Goal: Task Accomplishment & Management: Complete application form

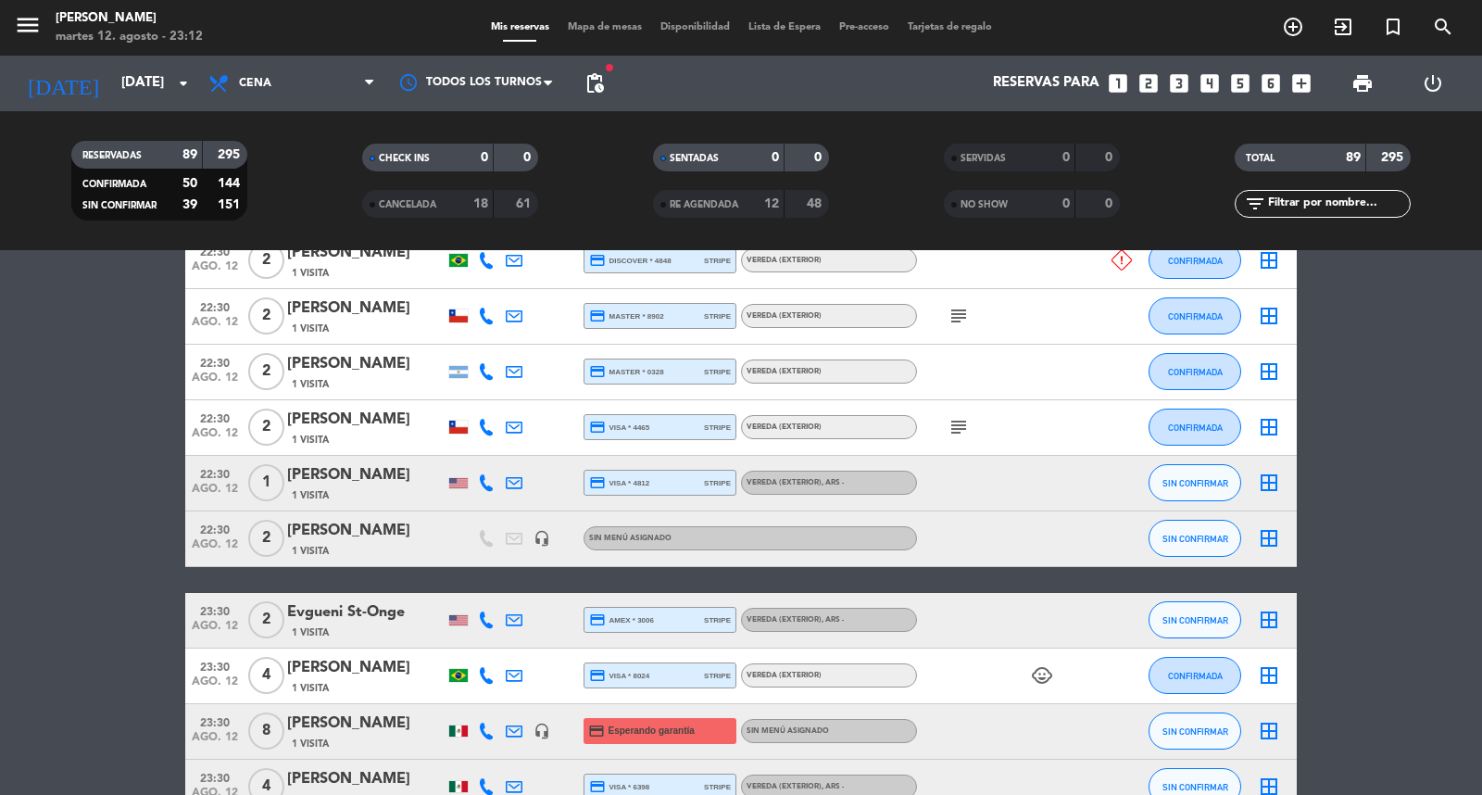
scroll to position [4862, 0]
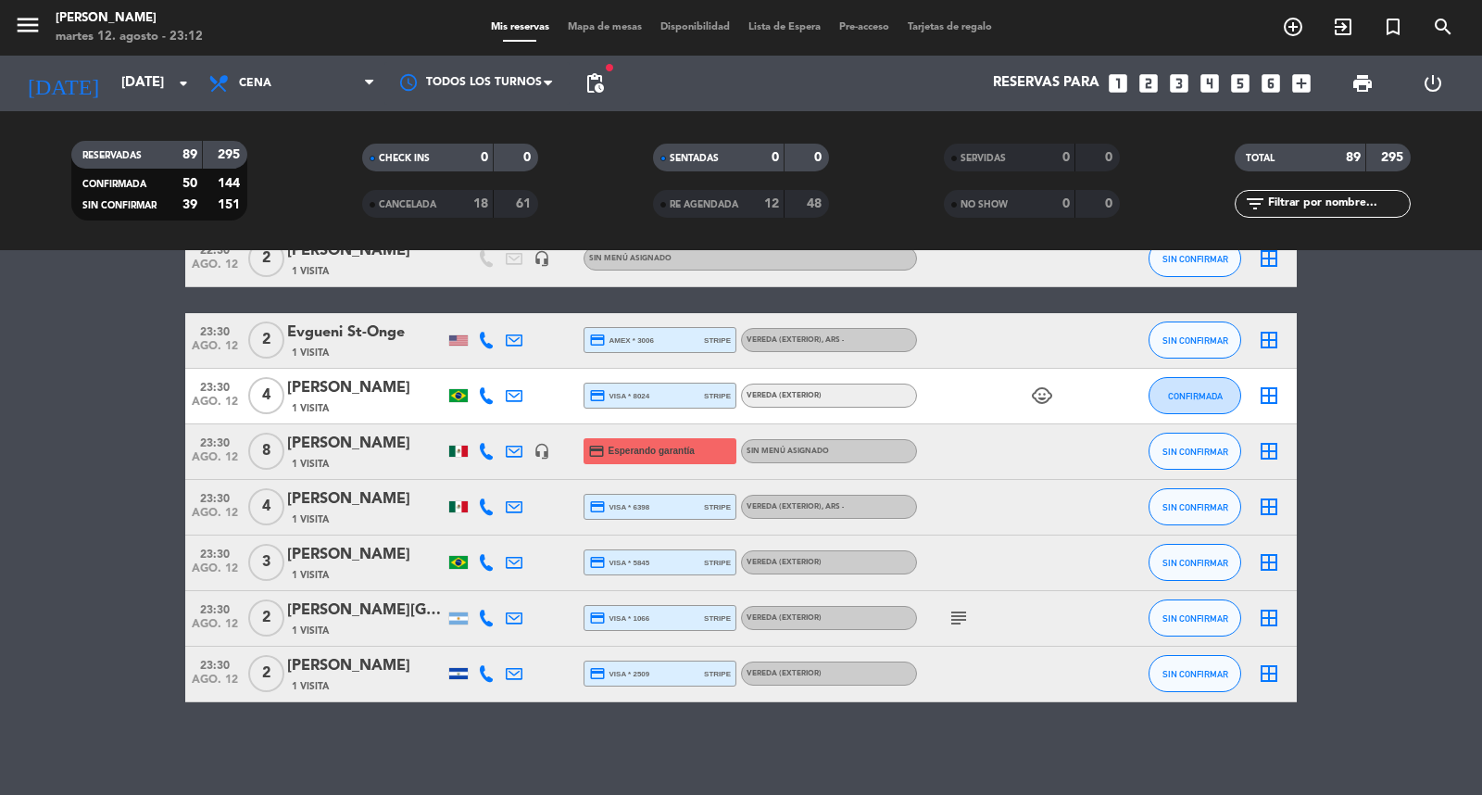
click at [316, 454] on div "[PERSON_NAME]" at bounding box center [366, 444] width 158 height 24
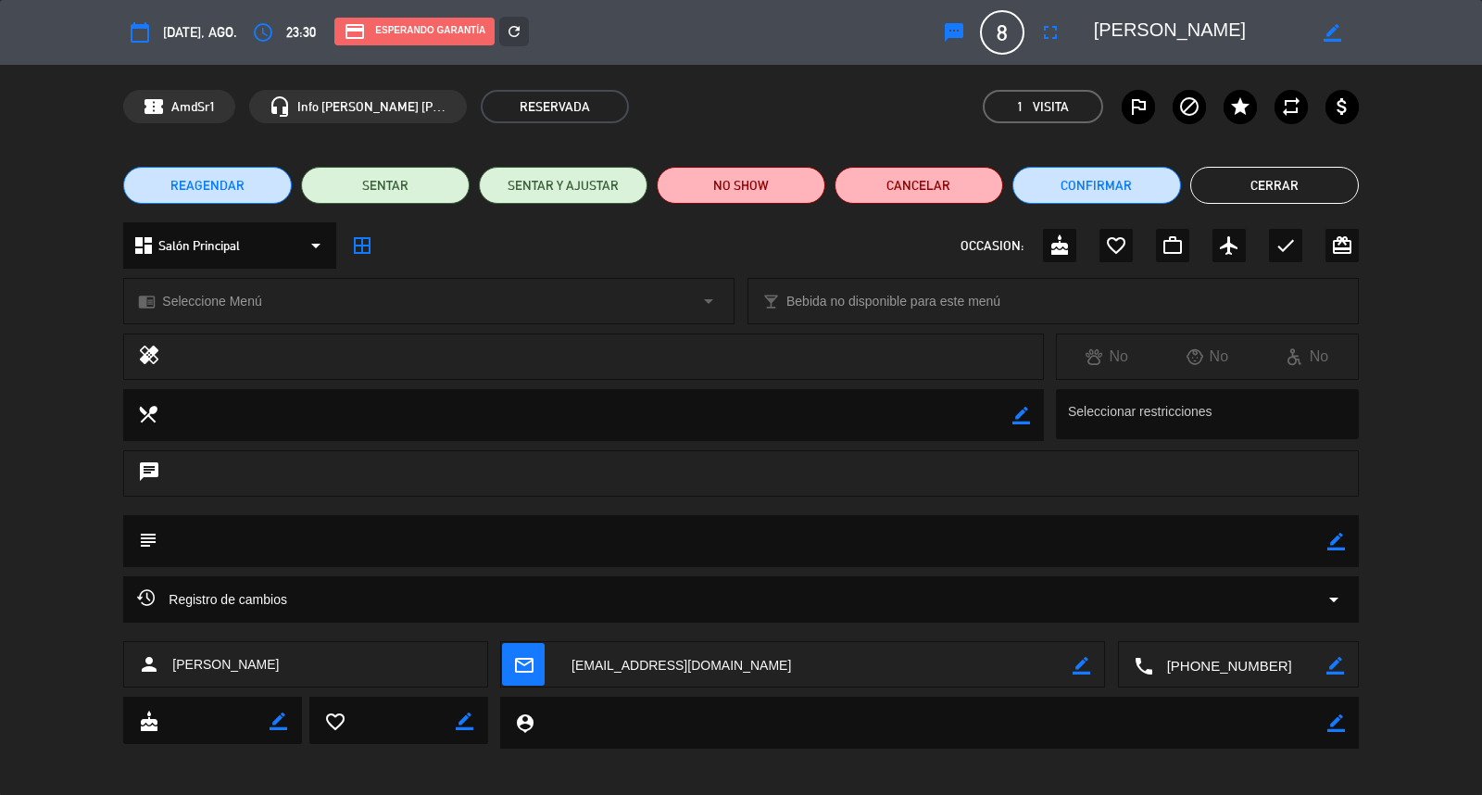
click at [186, 185] on span "REAGENDAR" at bounding box center [207, 185] width 74 height 19
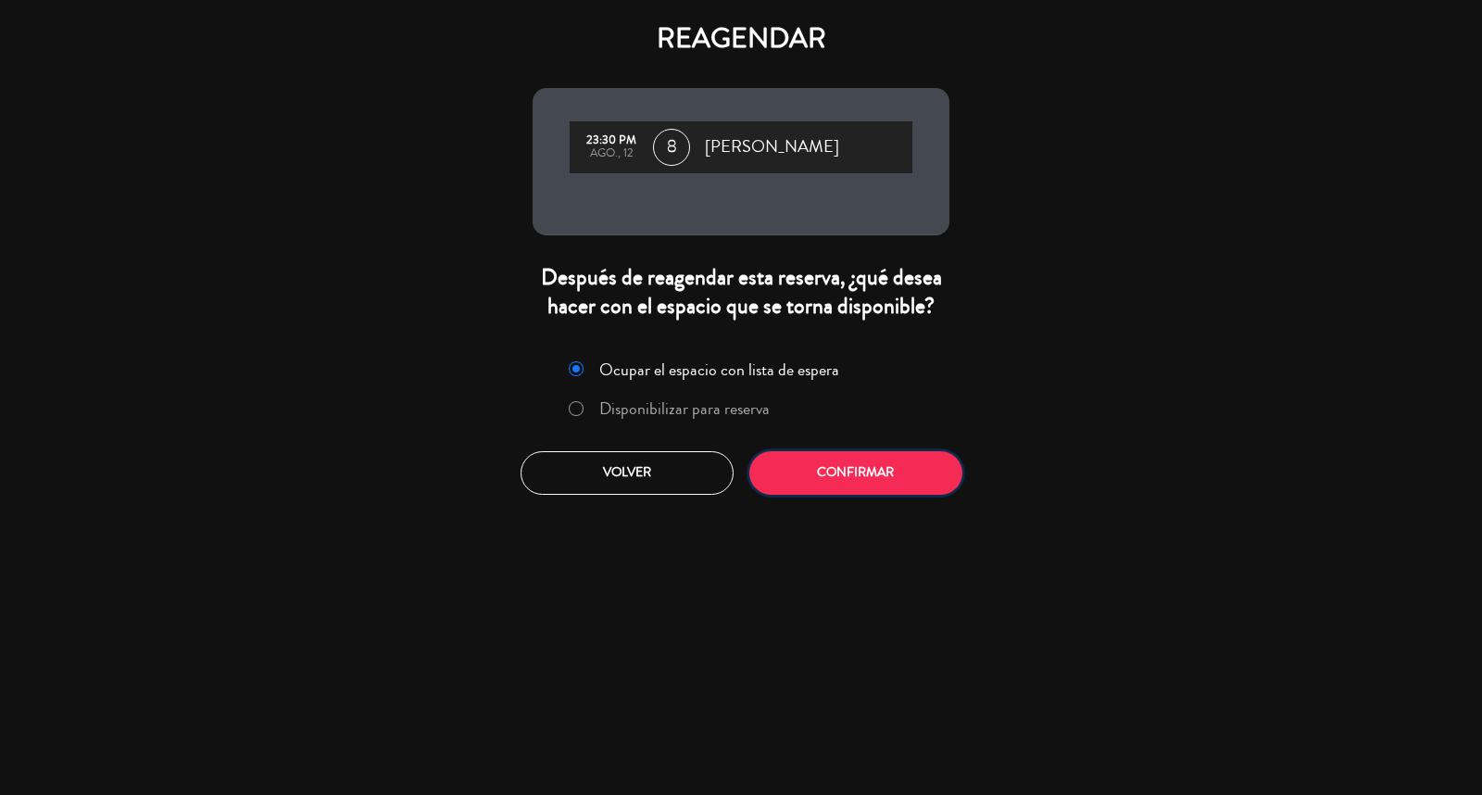
click at [822, 495] on button "Confirmar" at bounding box center [856, 473] width 213 height 44
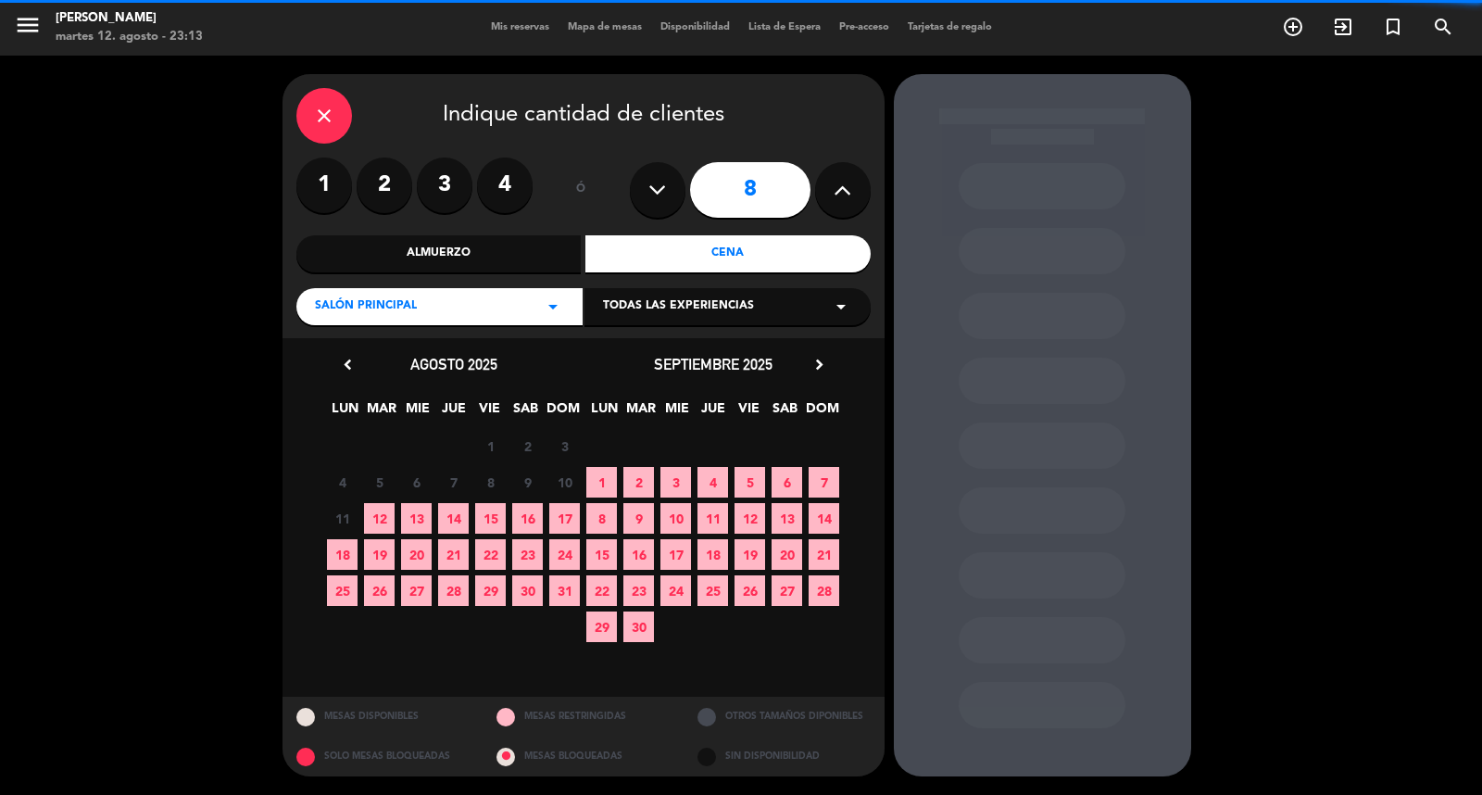
click at [476, 262] on div "Almuerzo" at bounding box center [438, 253] width 285 height 37
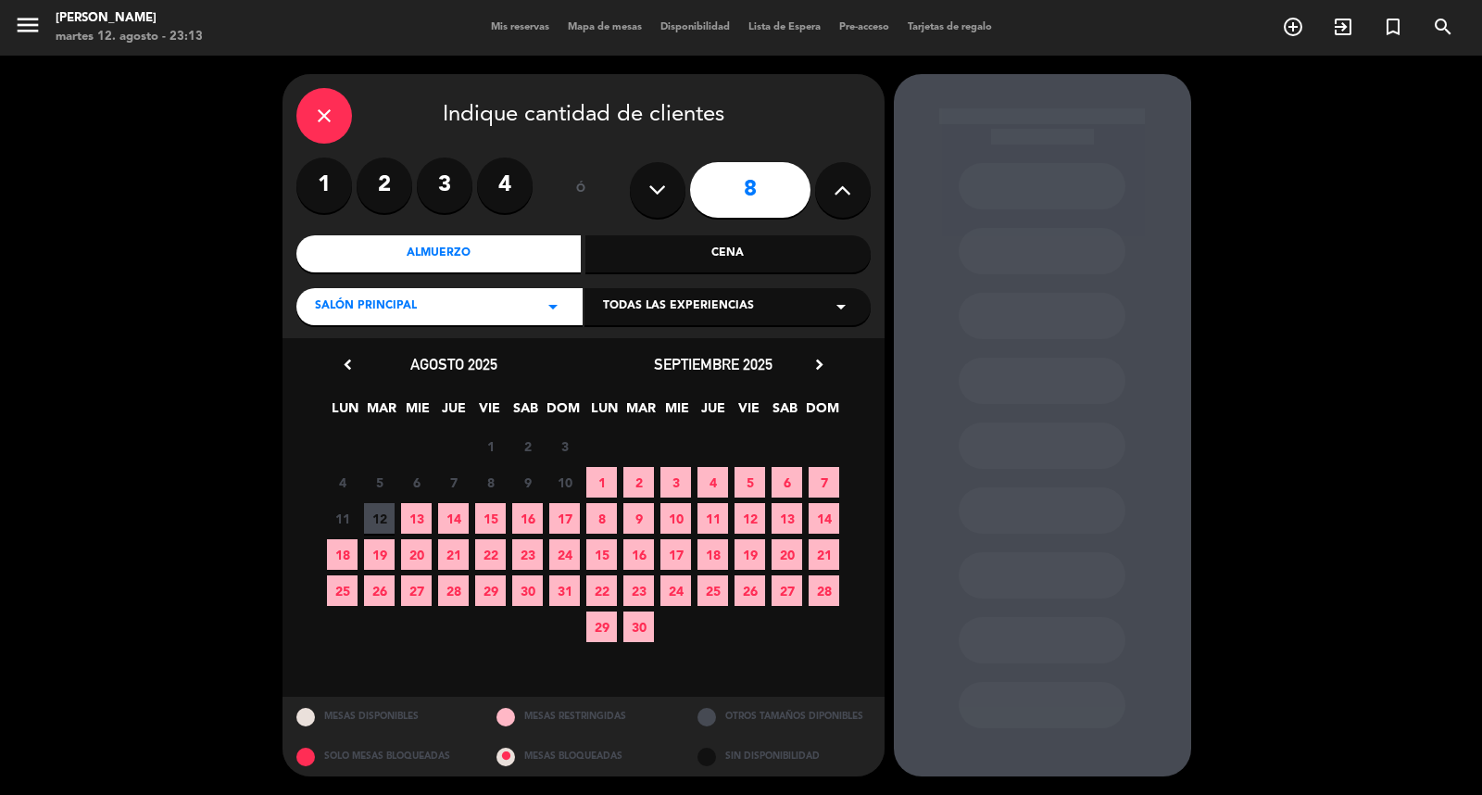
click at [424, 531] on span "13" at bounding box center [416, 518] width 31 height 31
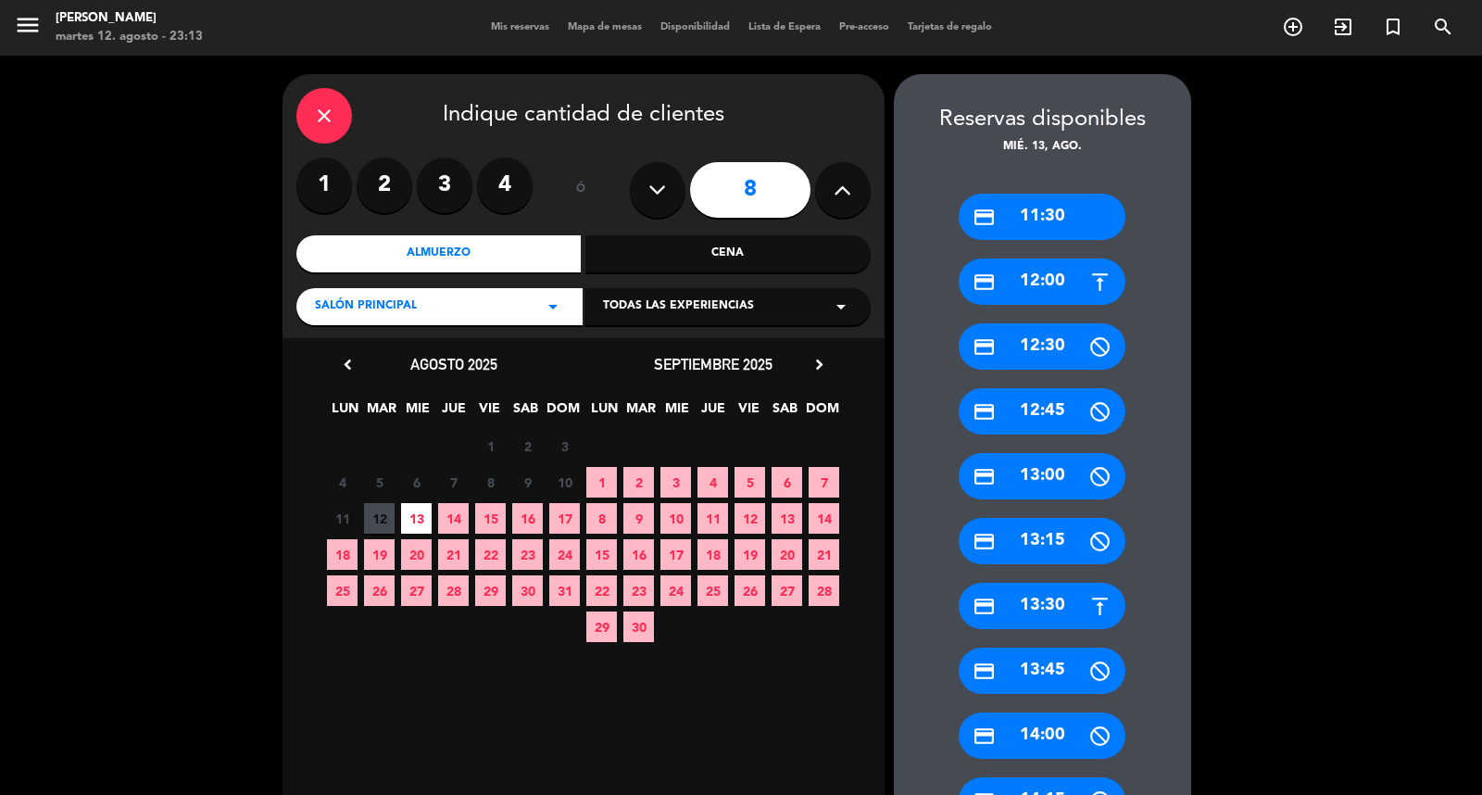
click at [993, 223] on icon "credit_card" at bounding box center [984, 217] width 23 height 23
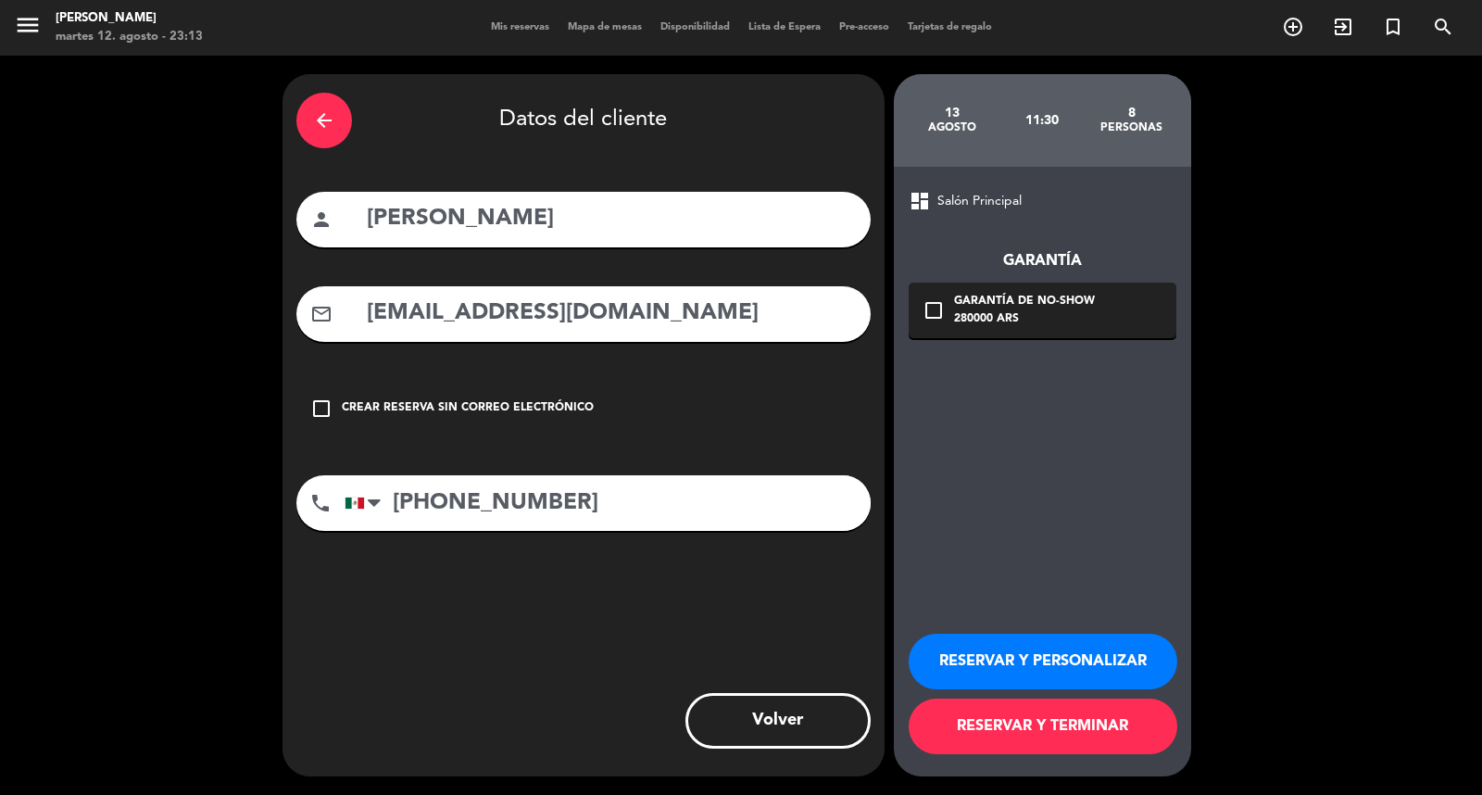
click at [1034, 334] on div "check_box_outline_blank Garantía de no-show 280000 ARS" at bounding box center [1043, 311] width 268 height 56
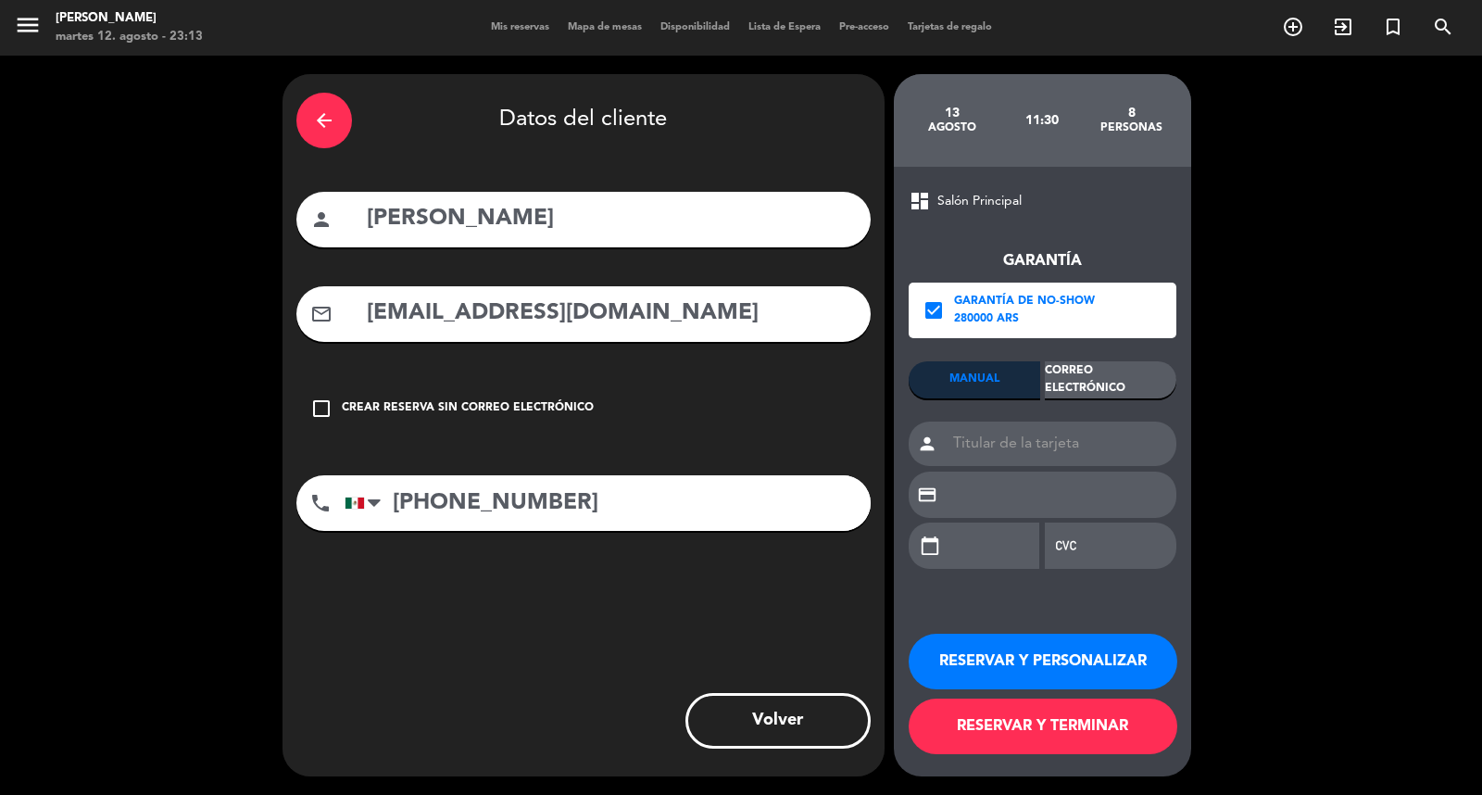
click at [1073, 384] on div "Correo Electrónico" at bounding box center [1111, 379] width 132 height 37
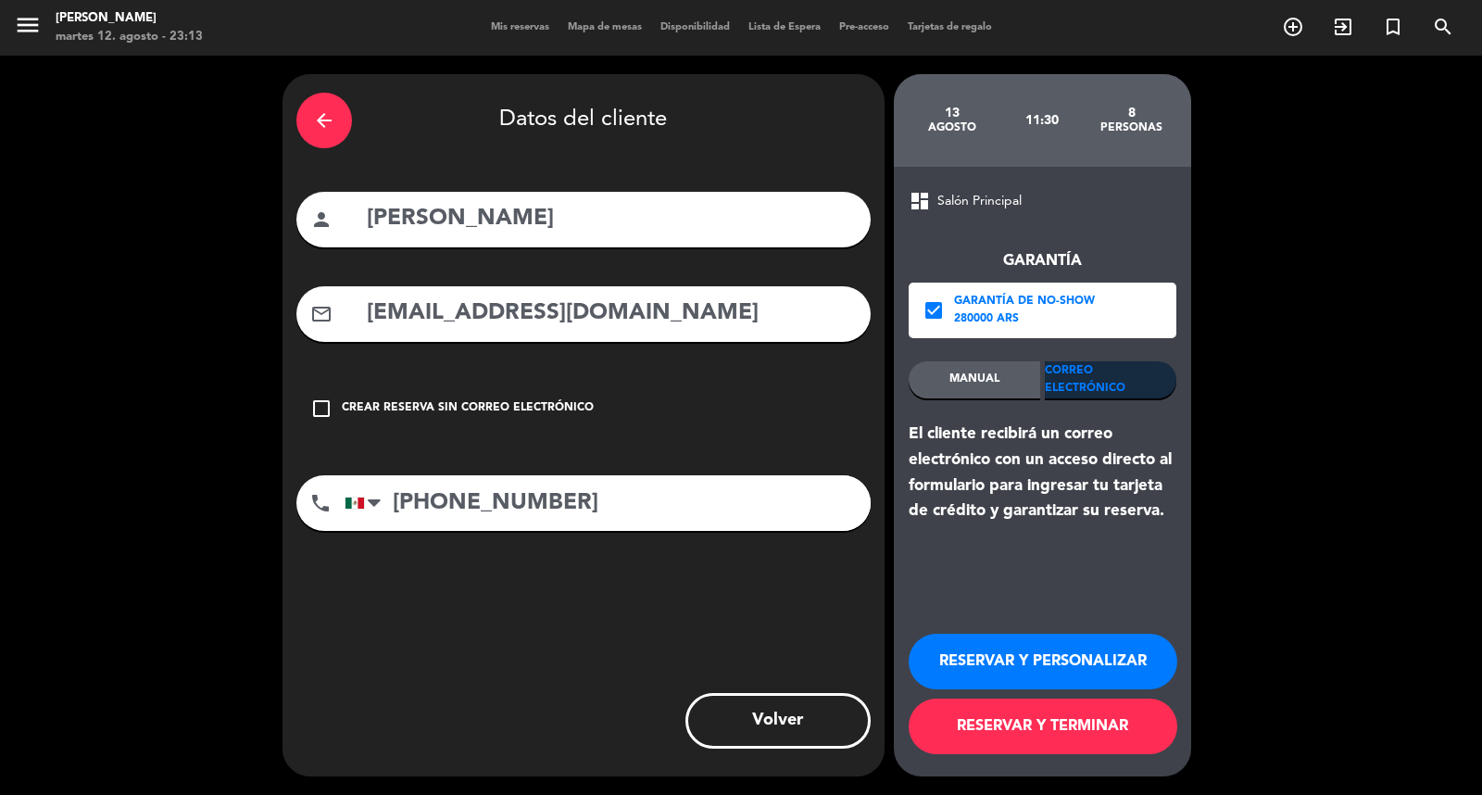
click at [1088, 652] on button "RESERVAR Y PERSONALIZAR" at bounding box center [1043, 662] width 269 height 56
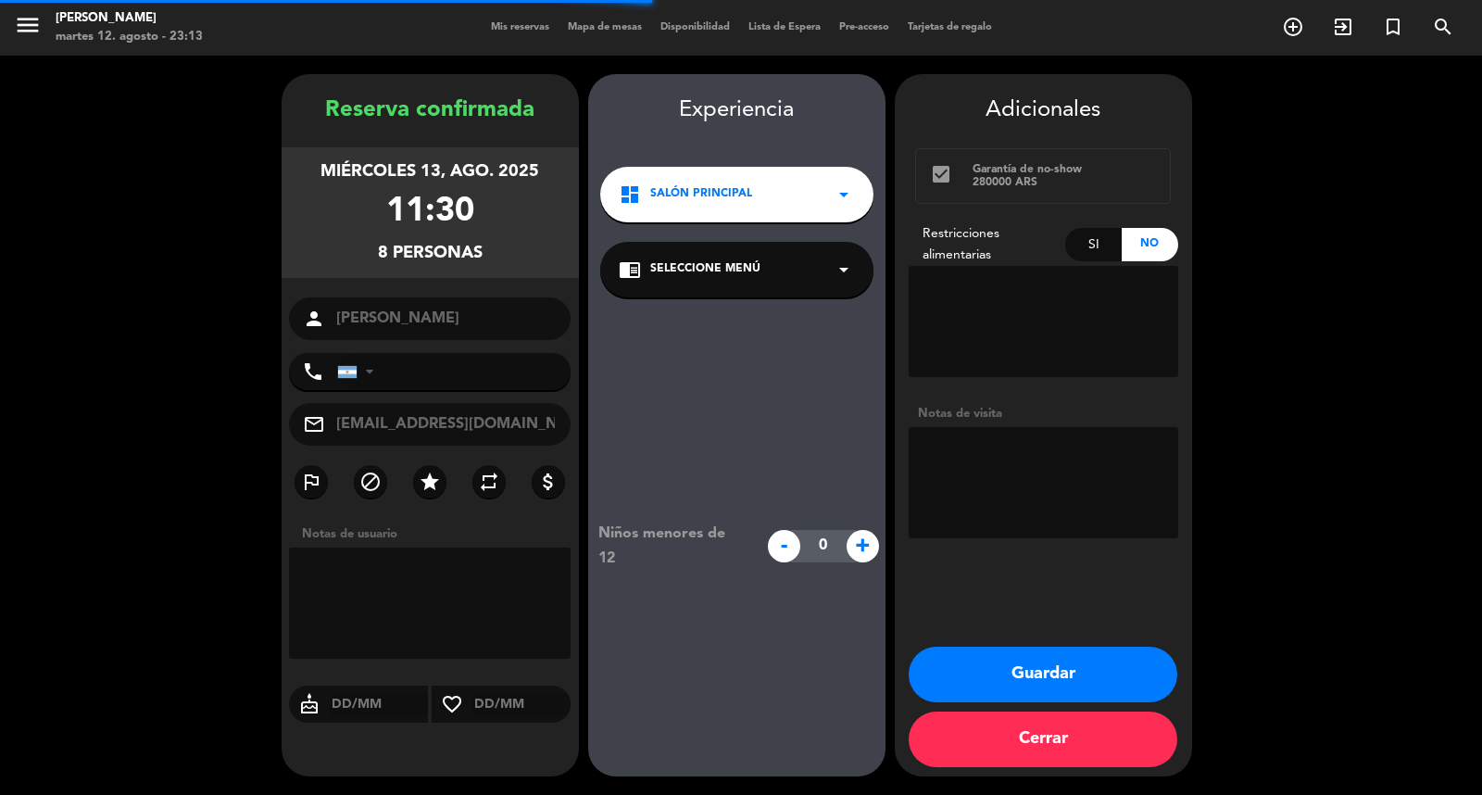
type input "[PHONE_NUMBER]"
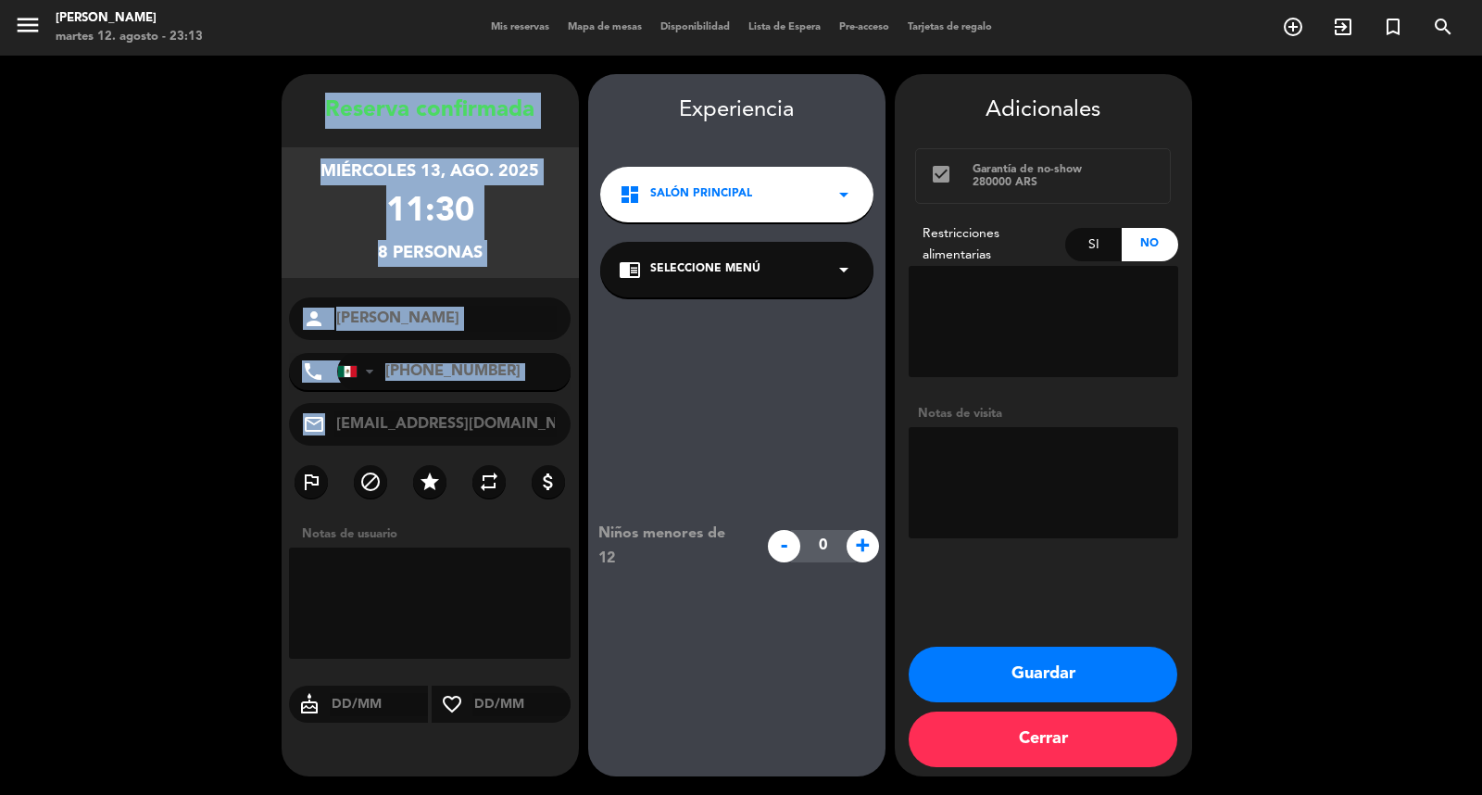
drag, startPoint x: 313, startPoint y: 80, endPoint x: 496, endPoint y: 451, distance: 413.9
click at [496, 451] on div "Reserva confirmada [DATE] 11:30 8 personas person [PERSON_NAME] phone [GEOGRAPH…" at bounding box center [430, 425] width 297 height 702
copy div "Loremip dolorsitam consectet 07, adi. 4665 36:44 2 elitsedd eiusmo tempo Incidi…"
click at [977, 688] on button "Guardar" at bounding box center [1043, 675] width 269 height 56
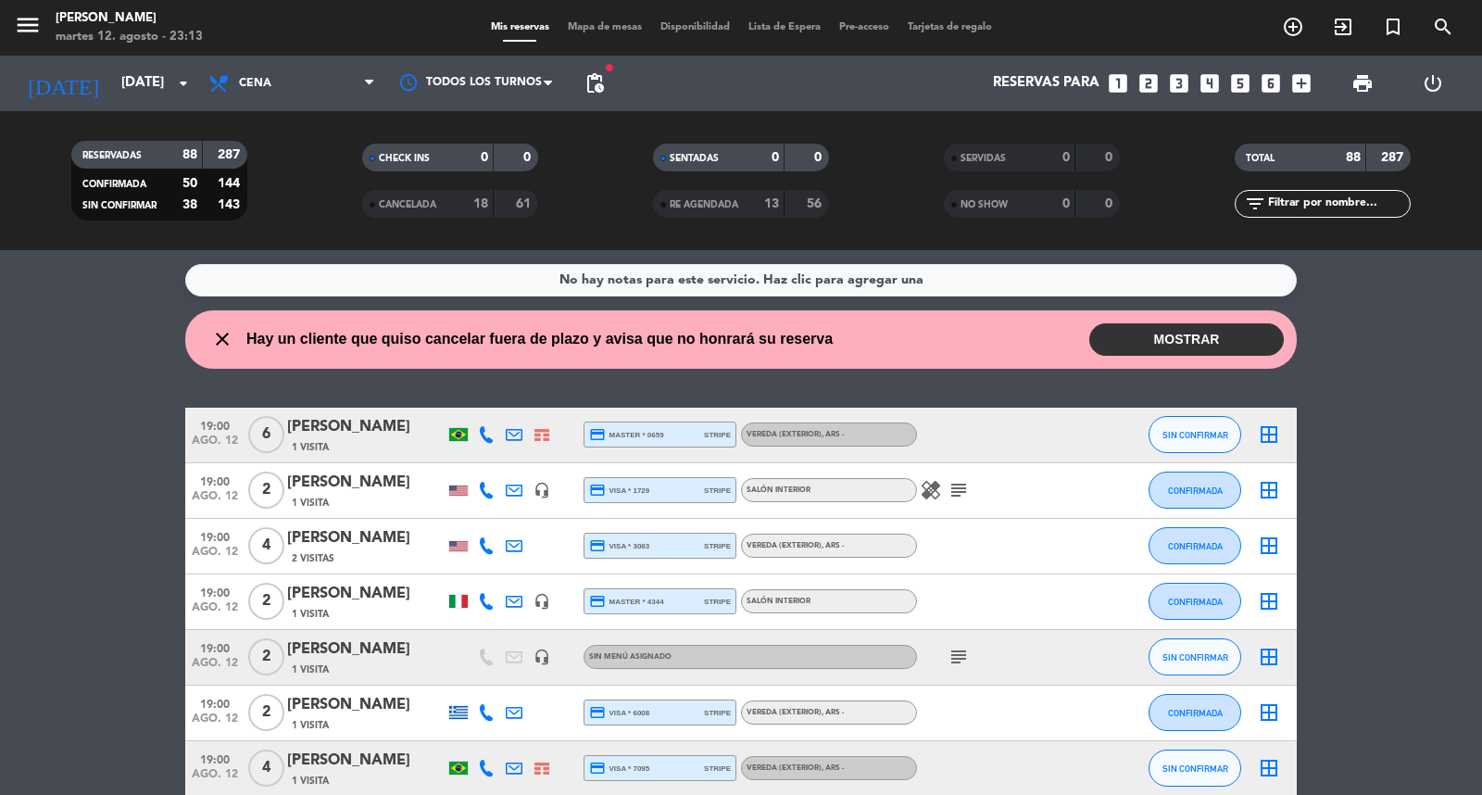
click at [1123, 86] on div "Reservas para looks_one looks_two looks_3 looks_4 looks_5 looks_6 add_box" at bounding box center [966, 84] width 707 height 56
click at [1152, 90] on icon "looks_two" at bounding box center [1149, 83] width 24 height 24
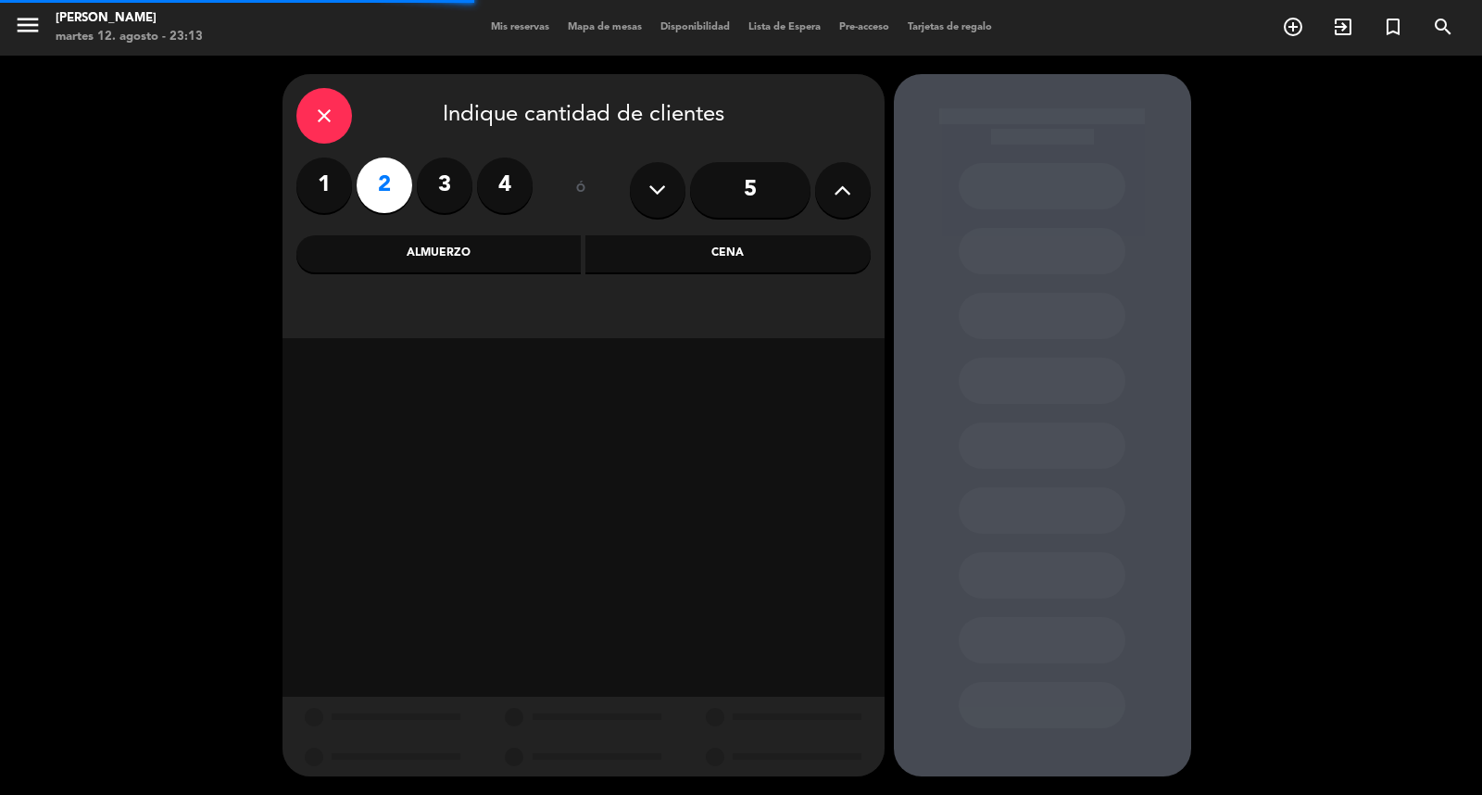
click at [764, 270] on div "Cena" at bounding box center [728, 253] width 285 height 37
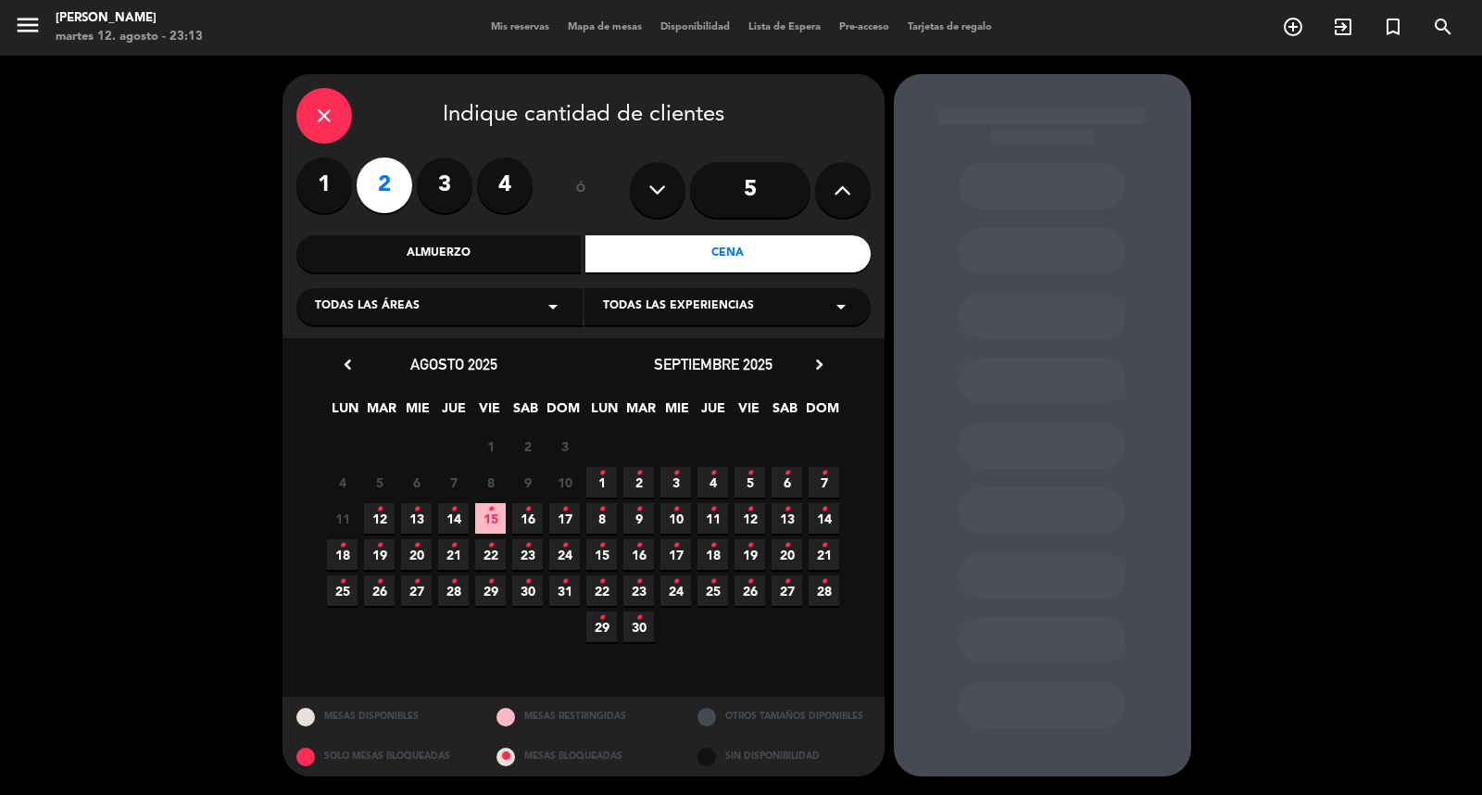
click at [812, 353] on div "septiembre 2025 chevron_right" at bounding box center [713, 364] width 259 height 25
click at [813, 356] on icon "chevron_right" at bounding box center [819, 364] width 19 height 19
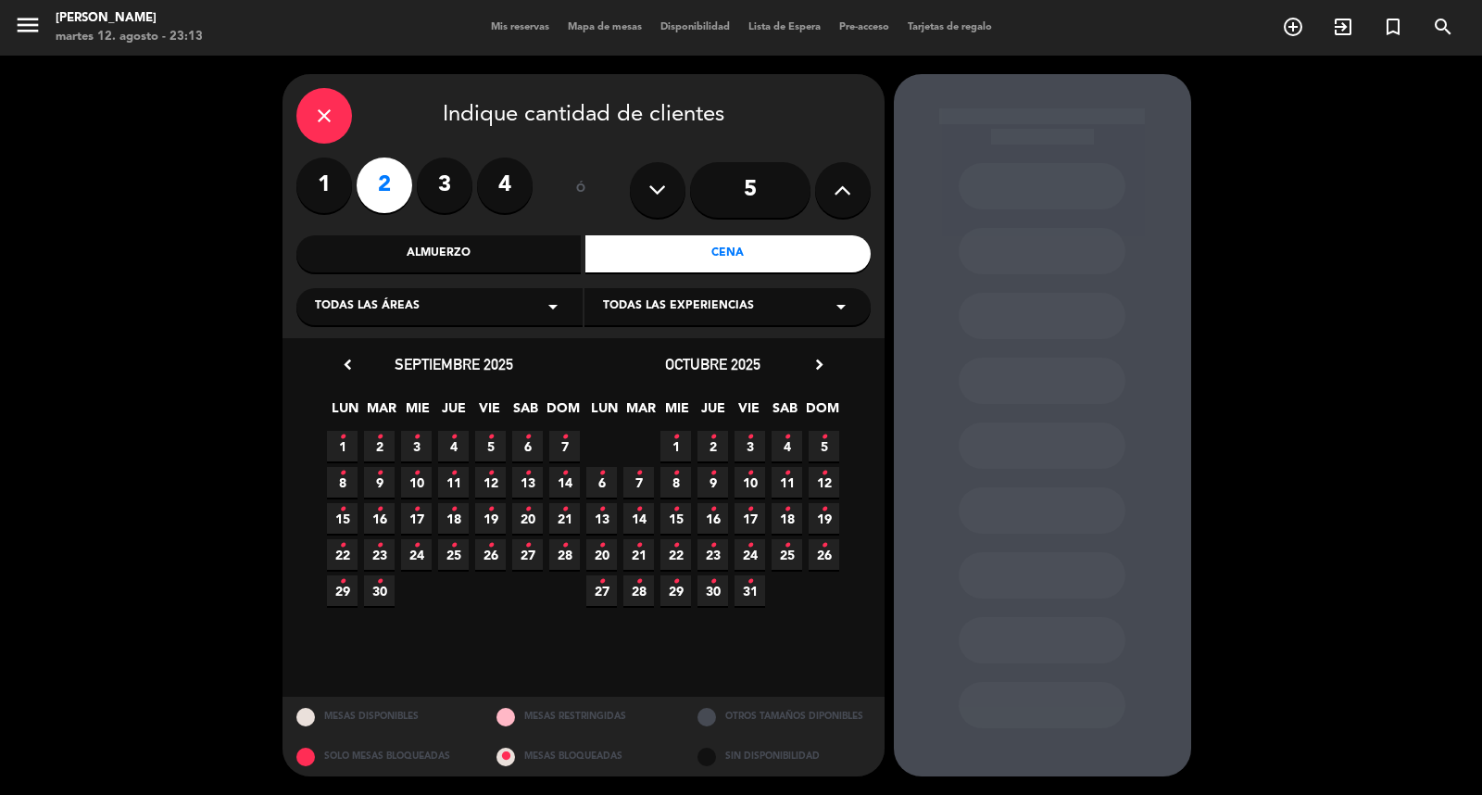
click at [789, 560] on icon "•" at bounding box center [787, 546] width 6 height 30
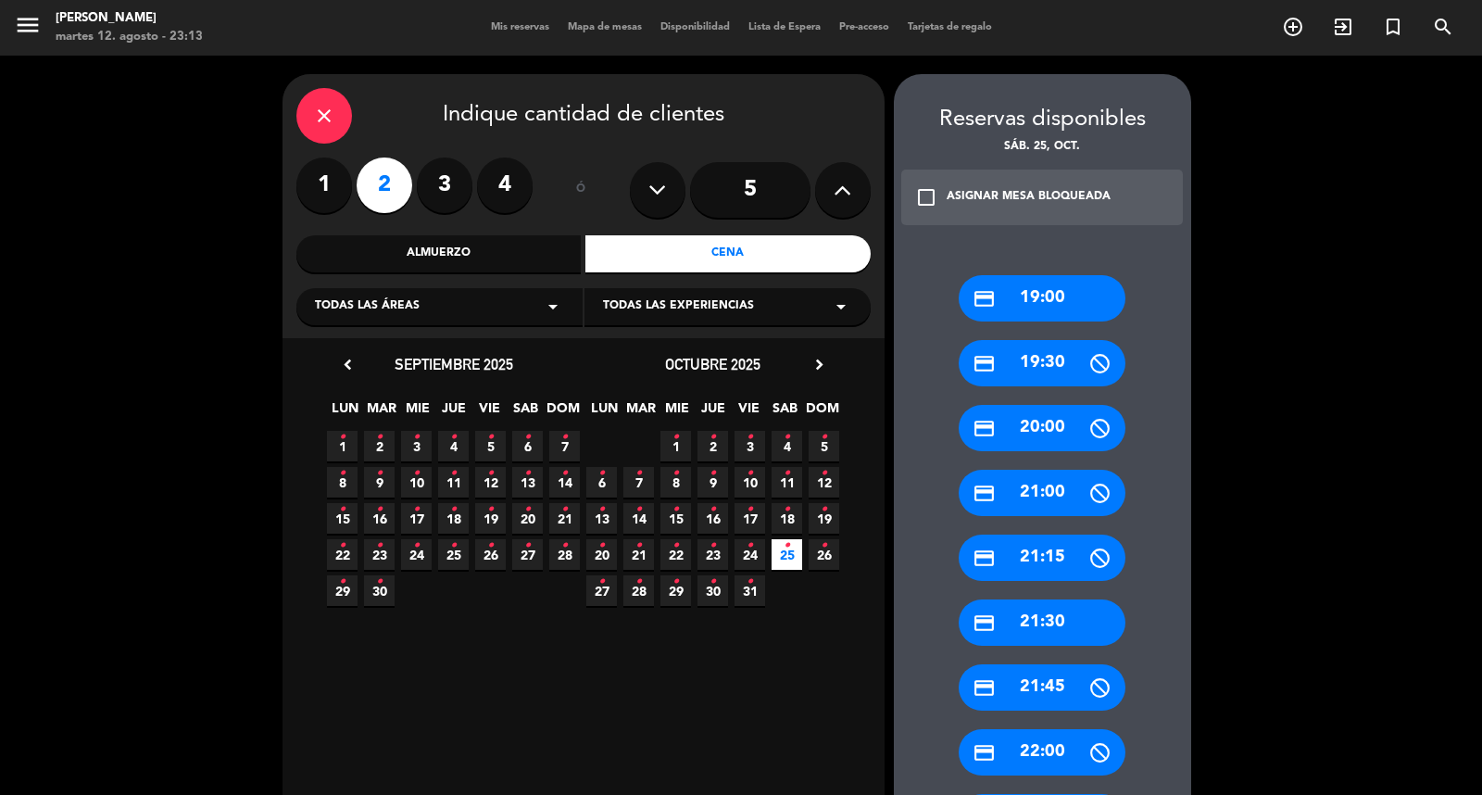
click at [1011, 321] on div "credit_card 19:00" at bounding box center [1042, 298] width 167 height 46
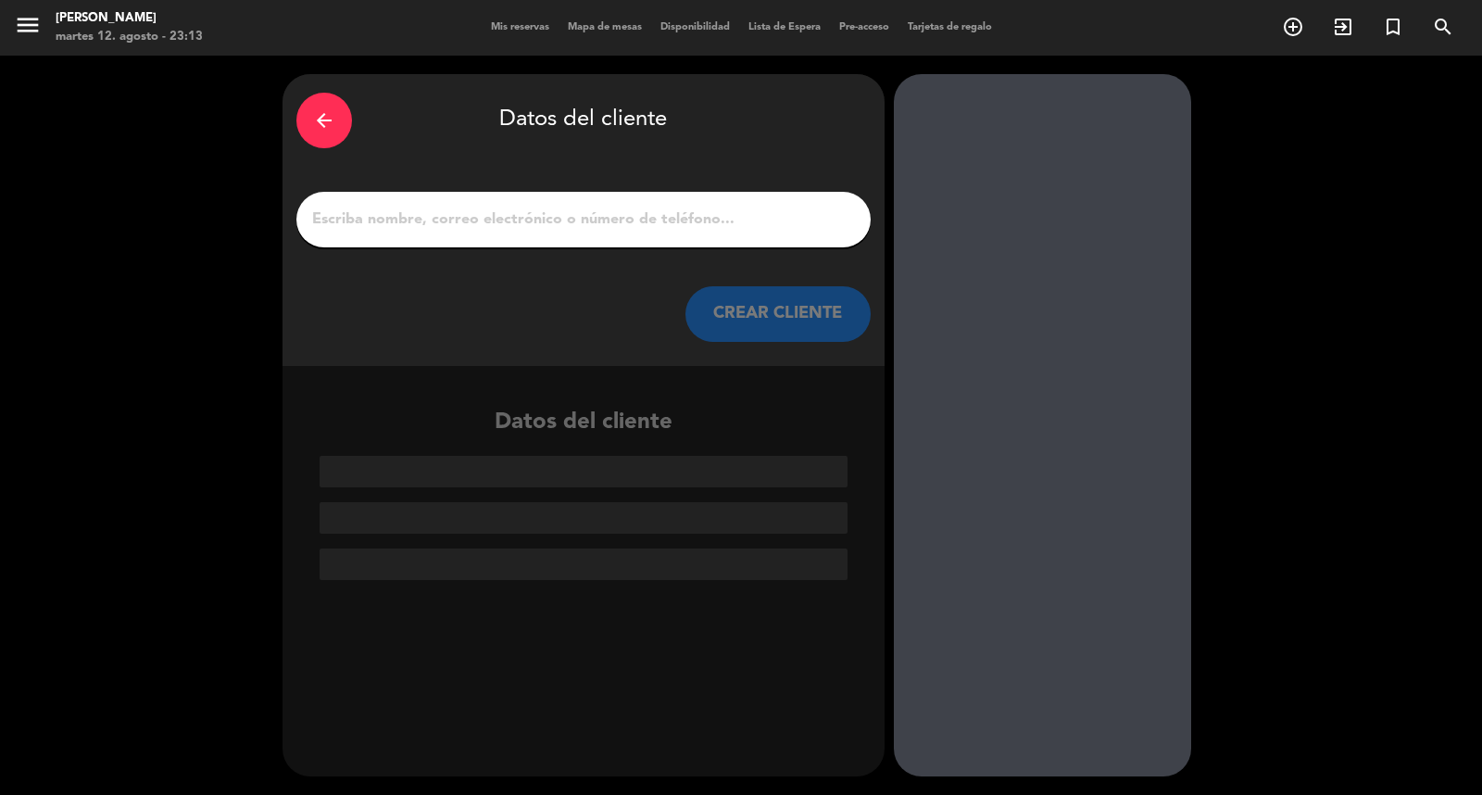
click at [737, 225] on input "1" at bounding box center [583, 220] width 547 height 26
paste input "[PERSON_NAME]"
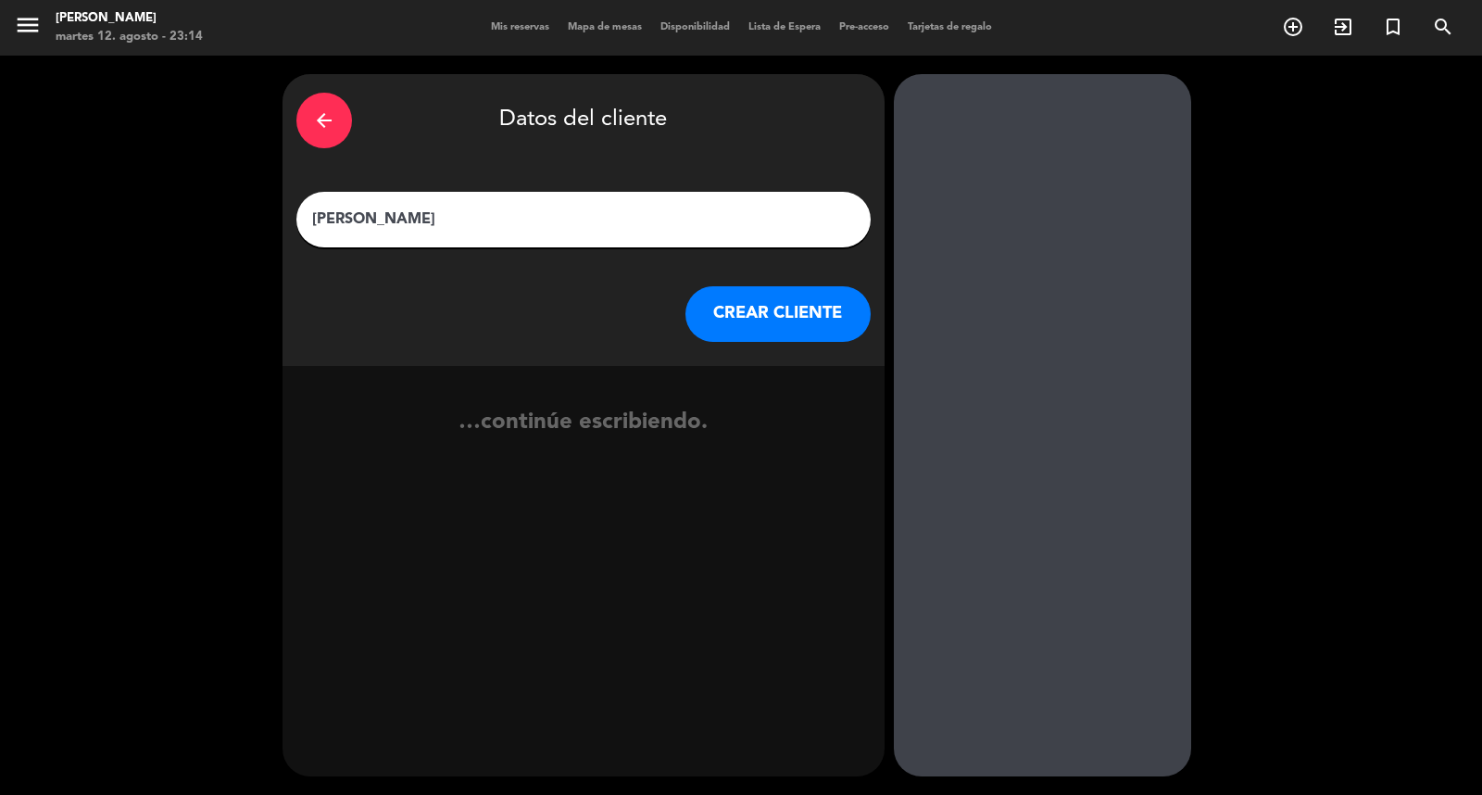
type input "[PERSON_NAME]"
click at [807, 341] on button "CREAR CLIENTE" at bounding box center [778, 314] width 185 height 56
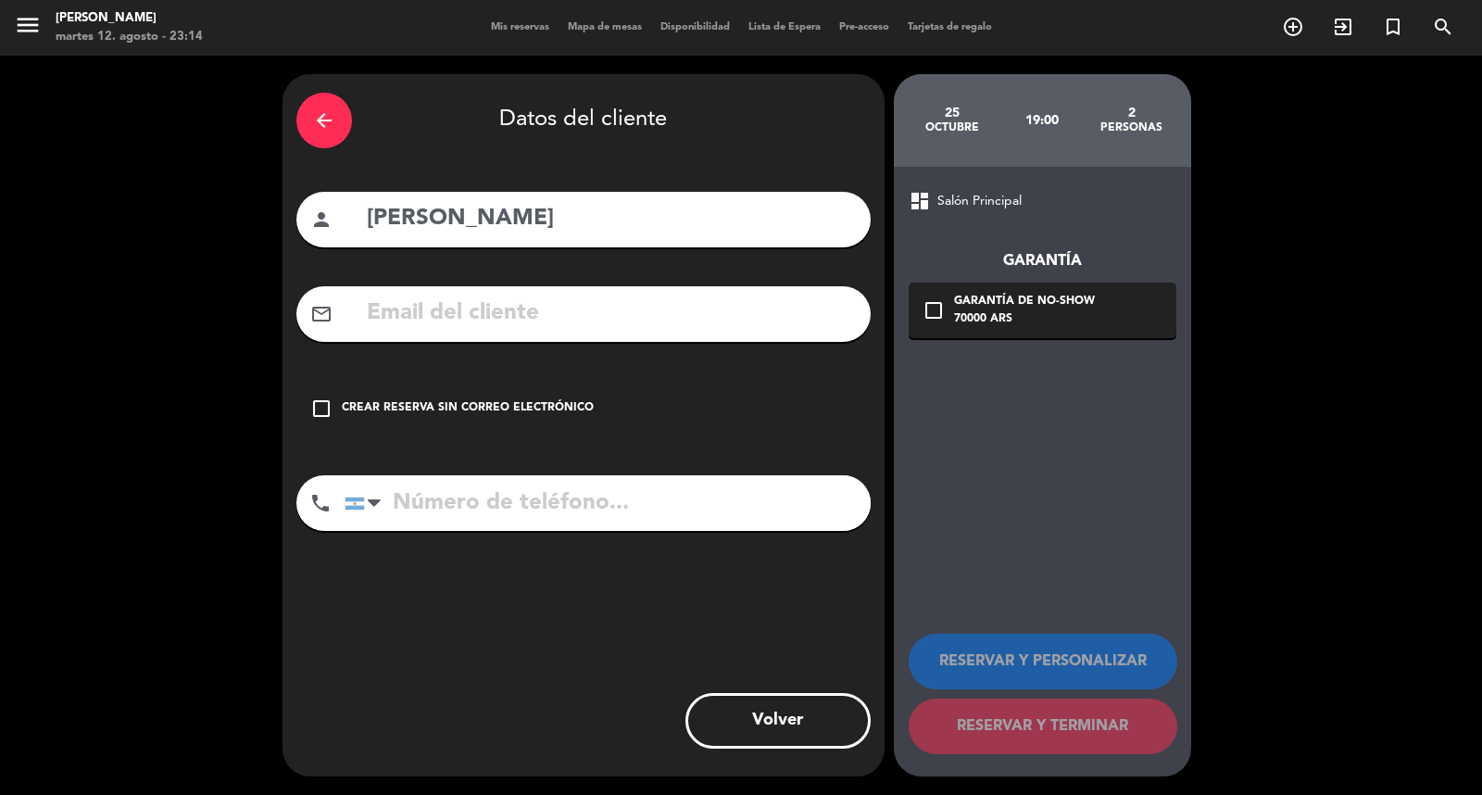
click at [709, 333] on input "text" at bounding box center [611, 314] width 492 height 38
paste input "[PHONE_NUMBER] Correo: [EMAIL_ADDRESS][DOMAIN_NAME]"
type input "[PHONE_NUMBER] Correo: [EMAIL_ADDRESS][DOMAIN_NAME]"
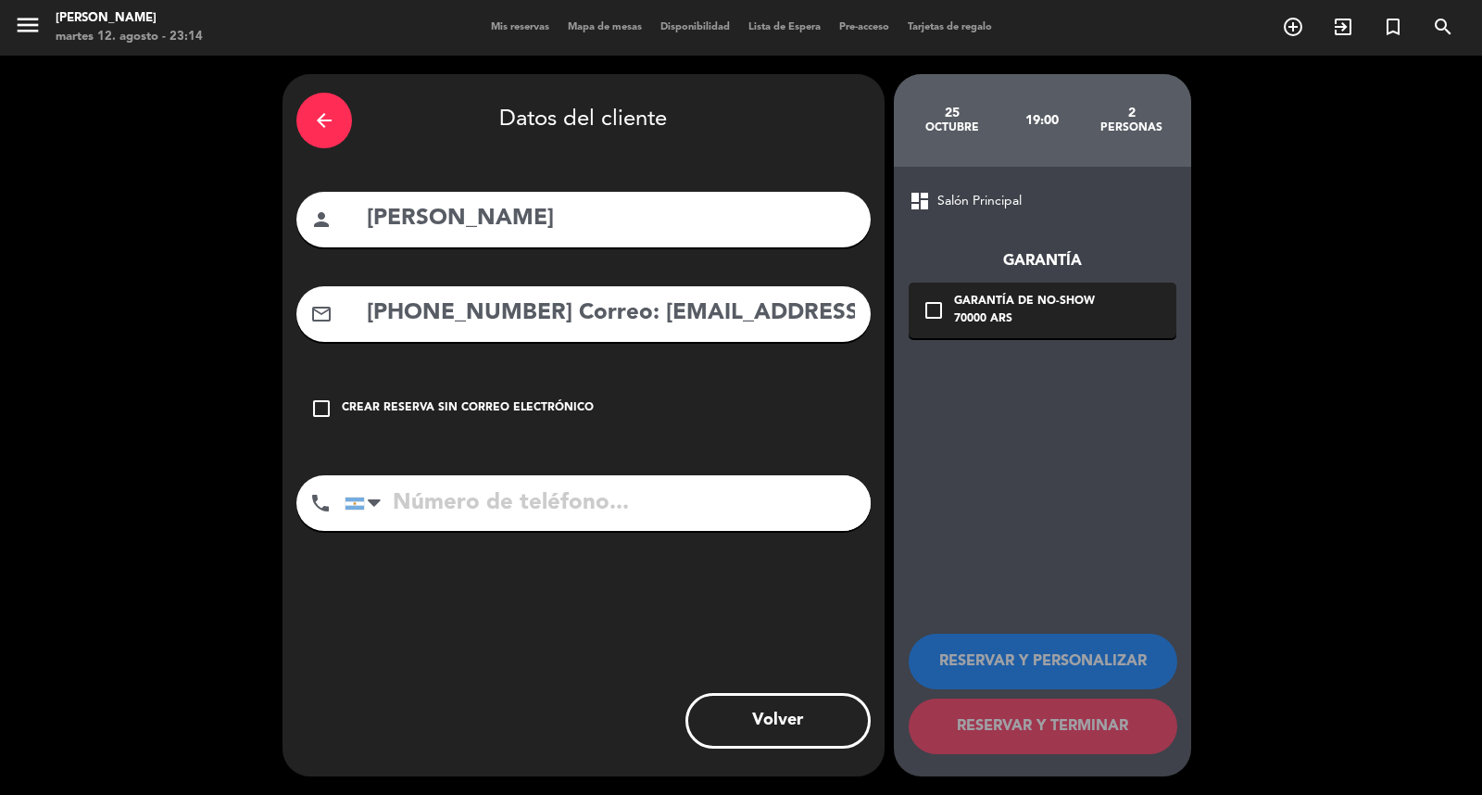
paste input "[PHONE_NUMBER] Correo: [EMAIL_ADDRESS][DOMAIN_NAME]"
drag, startPoint x: 618, startPoint y: 538, endPoint x: 617, endPoint y: 516, distance: 22.3
click at [615, 531] on input "[PHONE_NUMBER] Correo: [EMAIL_ADDRESS][DOMAIN_NAME]" at bounding box center [608, 503] width 526 height 56
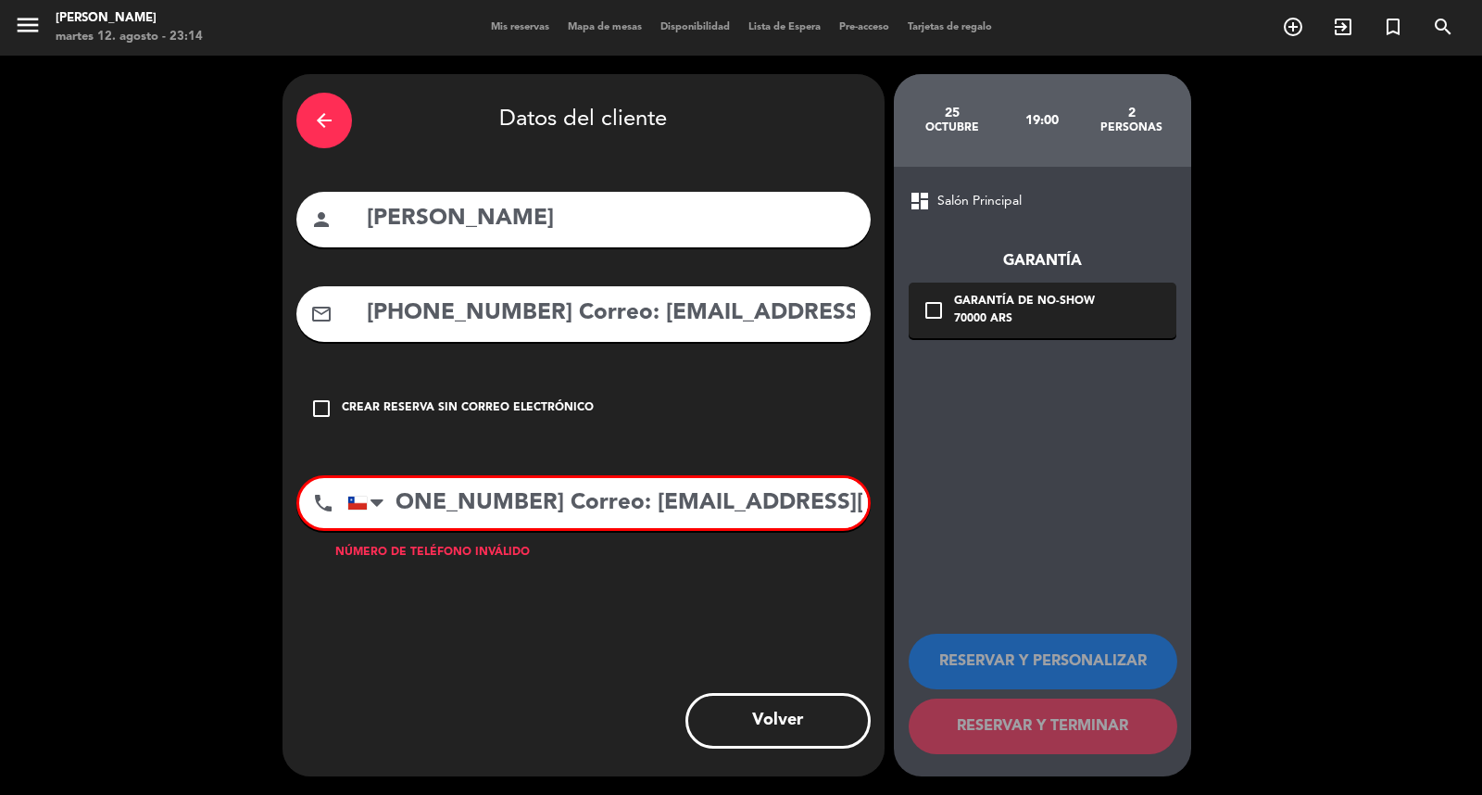
type input "[PHONE_NUMBER] Correo: [EMAIL_ADDRESS][DOMAIN_NAME]"
drag, startPoint x: 617, startPoint y: 335, endPoint x: 0, endPoint y: 445, distance: 626.7
click at [0, 445] on div "arrow_back Datos del cliente person [PERSON_NAME] mail_outline [PHONE_NUMBER] C…" at bounding box center [741, 425] width 1482 height 739
type input "[EMAIL_ADDRESS][DOMAIN_NAME]"
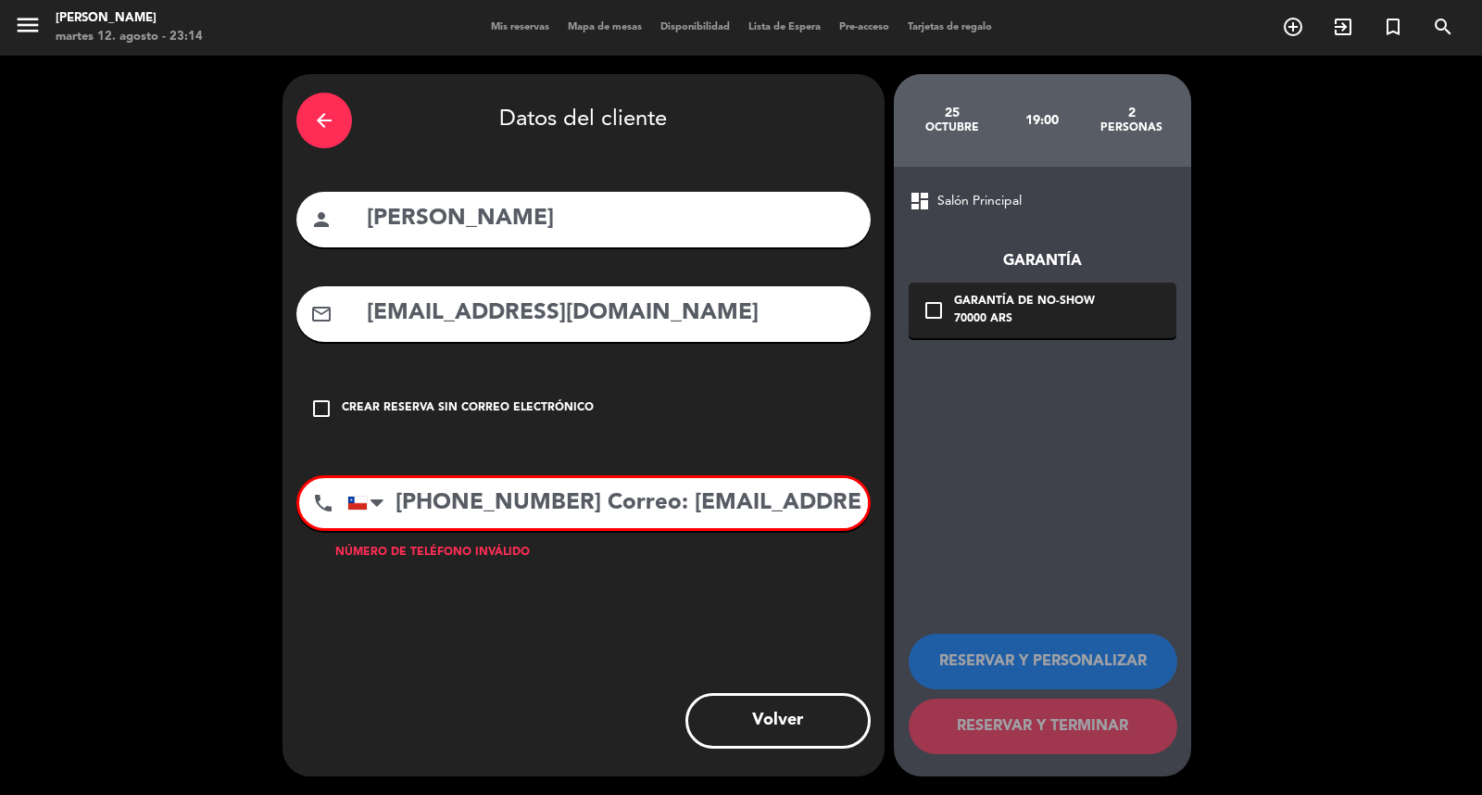
drag, startPoint x: 572, startPoint y: 543, endPoint x: 1165, endPoint y: 421, distance: 605.4
click at [1365, 432] on div "arrow_back Datos del cliente person [PERSON_NAME] mail_outline [EMAIL_ADDRESS][…" at bounding box center [741, 425] width 1482 height 739
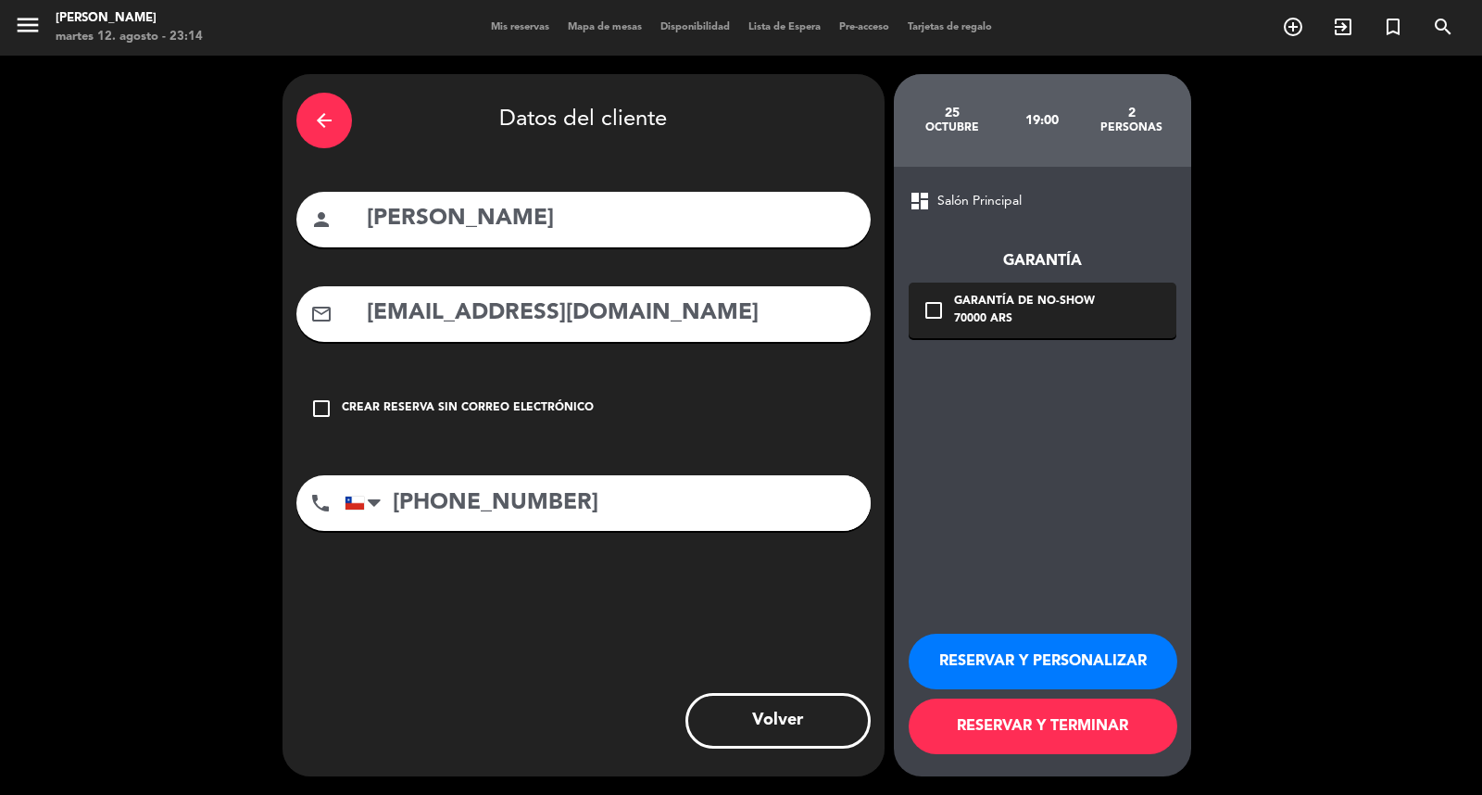
type input "[PHONE_NUMBER]"
click at [1047, 308] on div "Garantía de no-show" at bounding box center [1024, 302] width 141 height 19
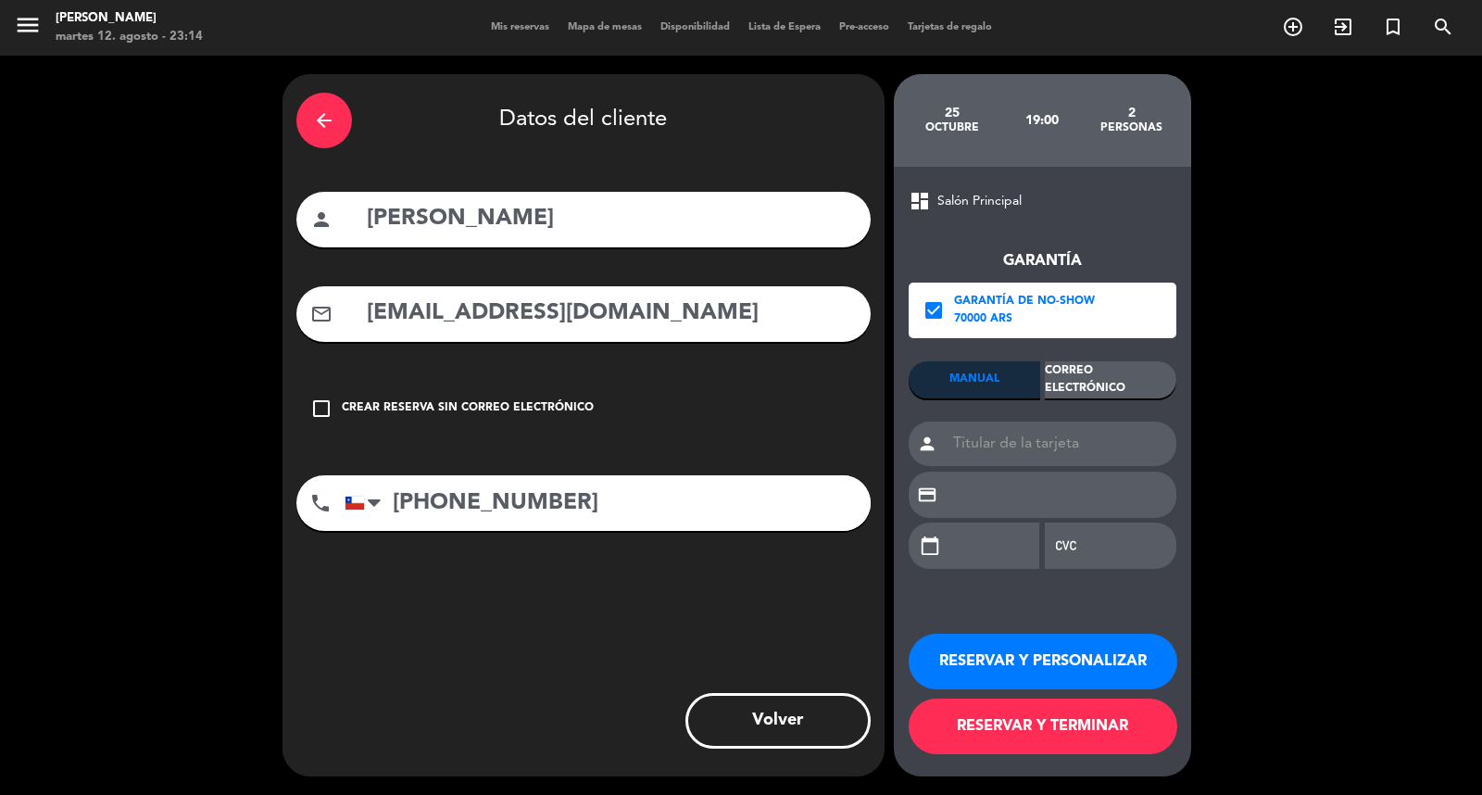
click at [1135, 368] on div "Correo Electrónico" at bounding box center [1111, 379] width 132 height 37
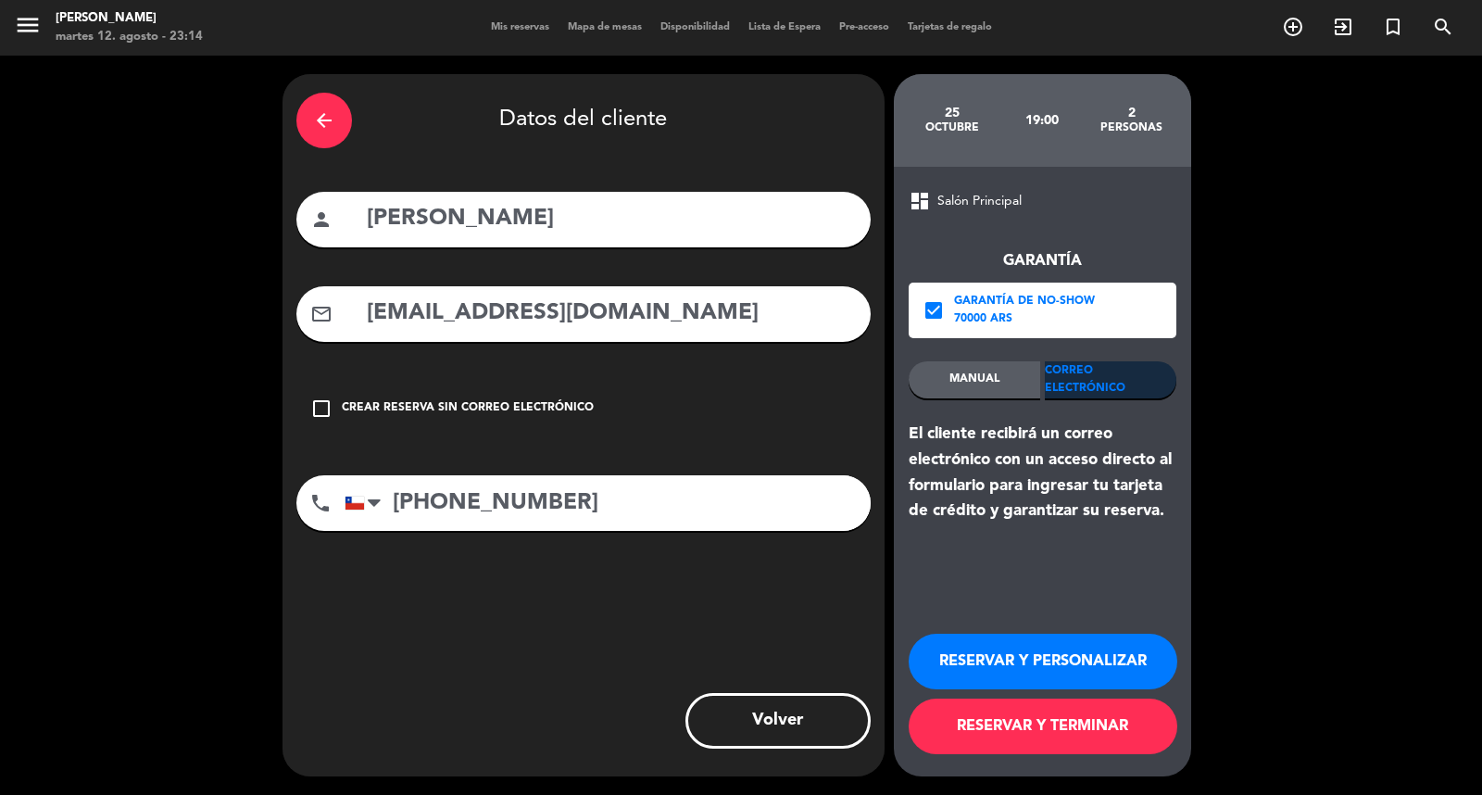
click at [970, 651] on button "RESERVAR Y PERSONALIZAR" at bounding box center [1043, 662] width 269 height 56
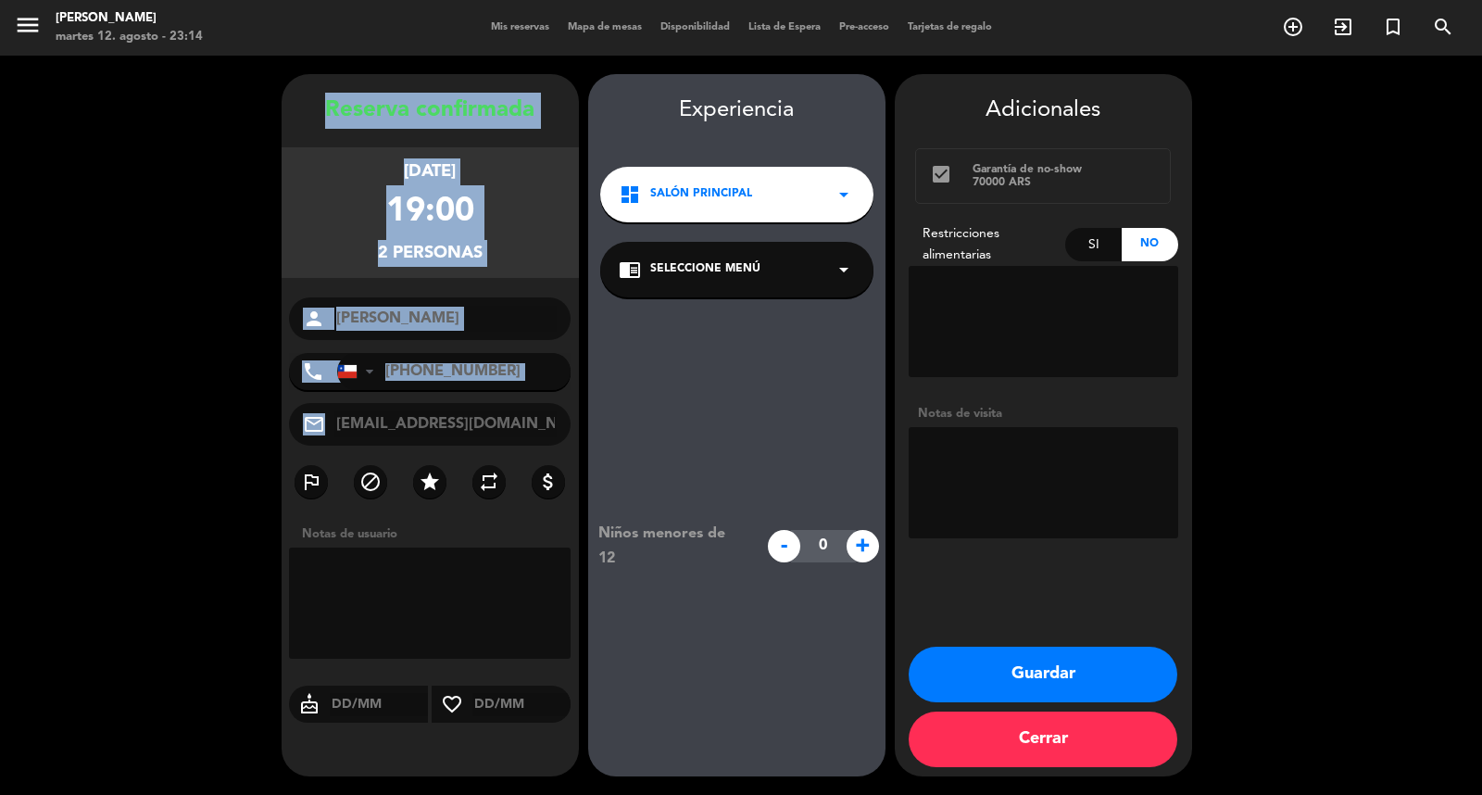
drag, startPoint x: 284, startPoint y: 94, endPoint x: 519, endPoint y: 452, distance: 428.4
click at [519, 452] on div "Reserva confirmada [DATE] 19:00 2 personas person [PERSON_NAME] phone [GEOGRAPH…" at bounding box center [430, 444] width 297 height 702
copy div "Loremip dolorsitam consec 16, adi. 7234 37:63 9 elitsedd eiusmo tempo Incidi Ut…"
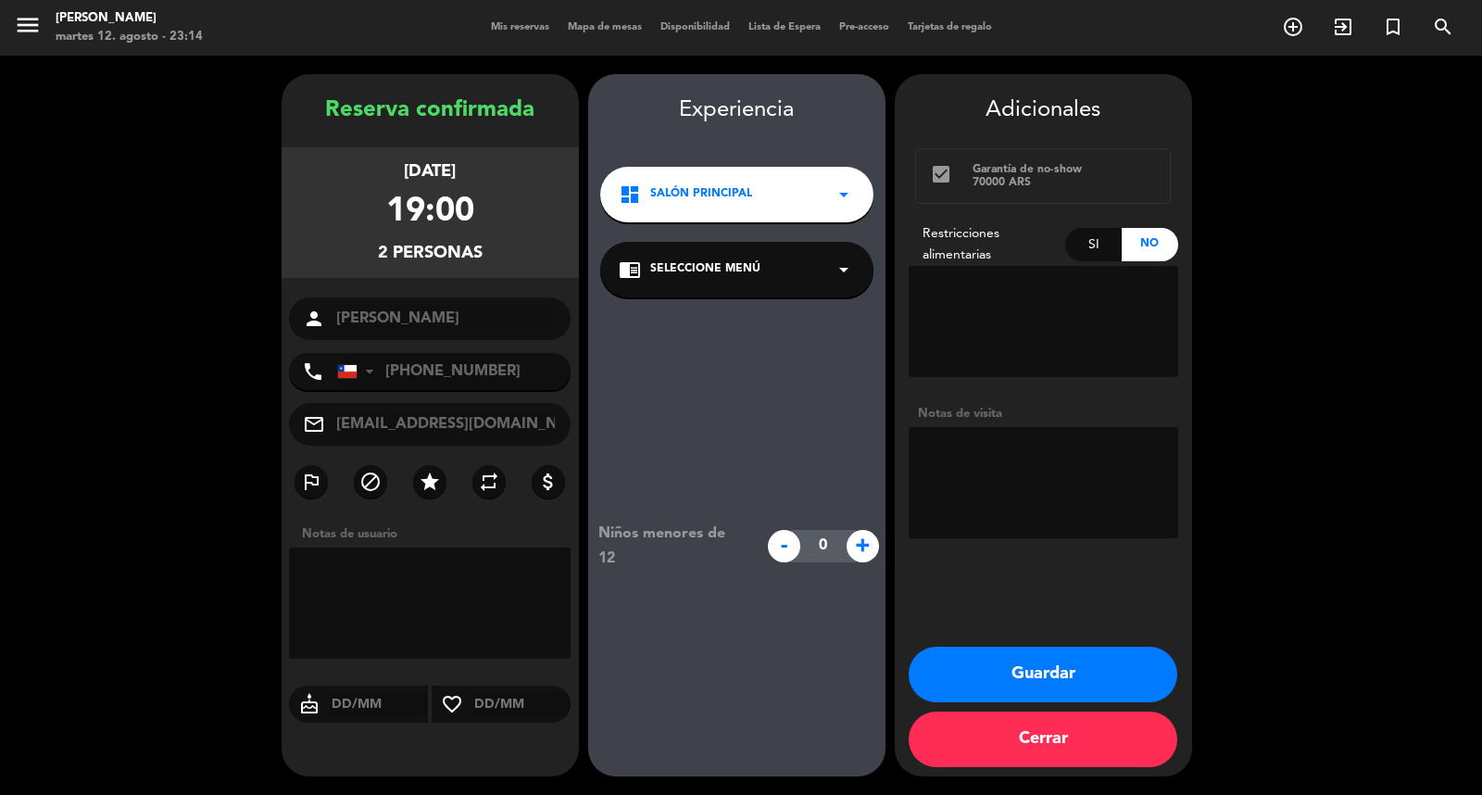
click at [702, 202] on span "Salón Principal" at bounding box center [701, 194] width 102 height 19
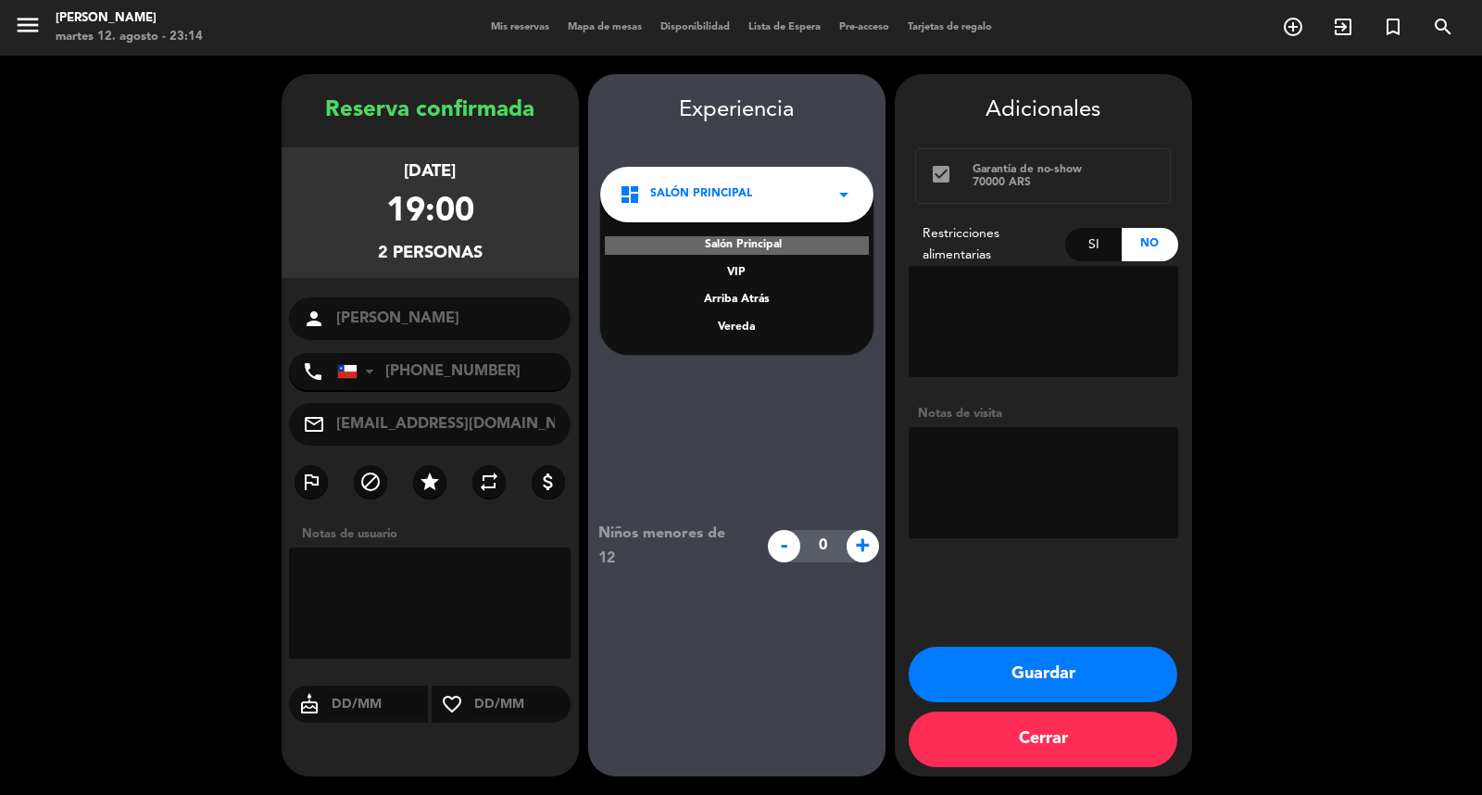
click at [745, 329] on div "Vereda" at bounding box center [737, 328] width 236 height 19
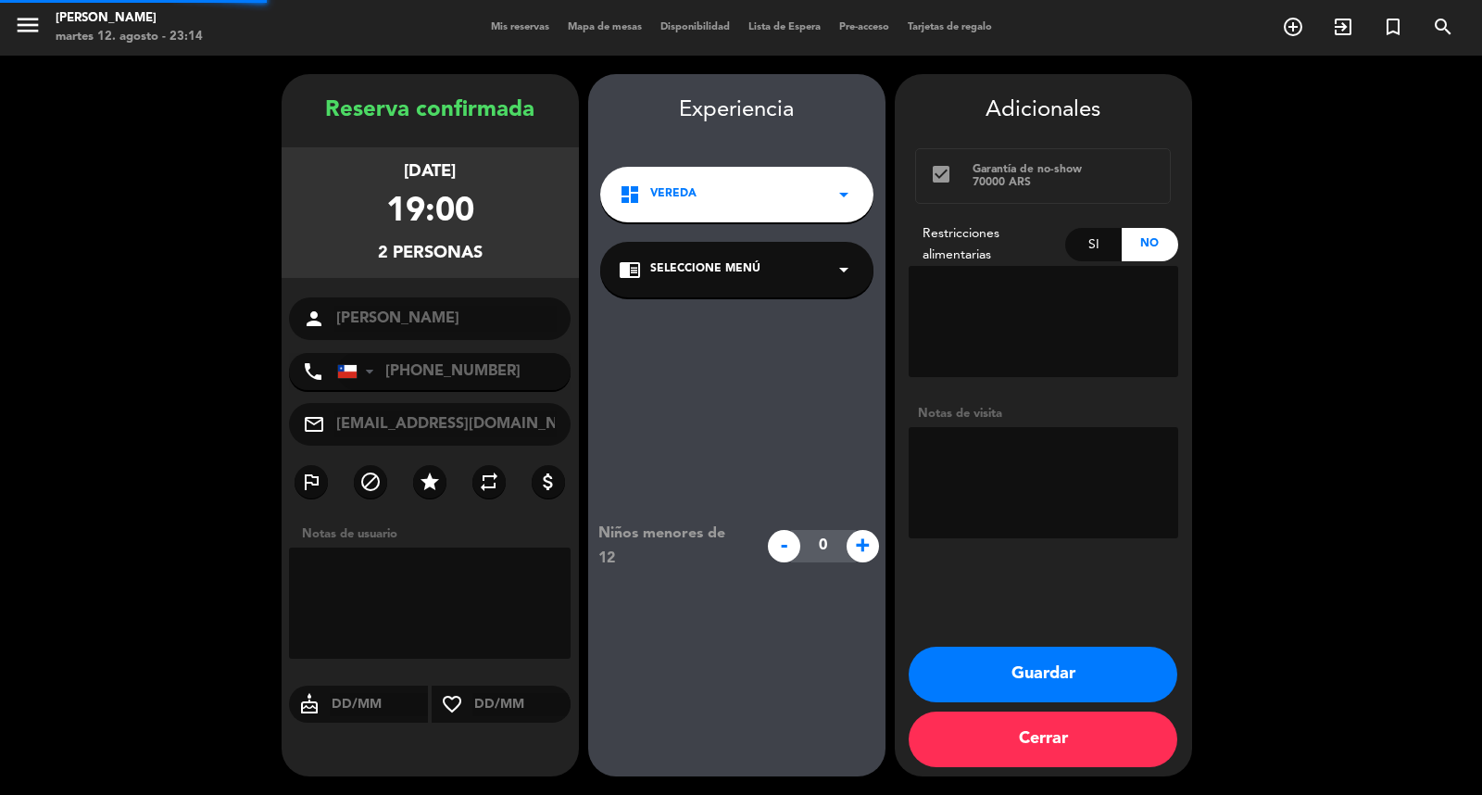
click at [769, 293] on div "chrome_reader_mode Seleccione Menú arrow_drop_down" at bounding box center [736, 270] width 273 height 56
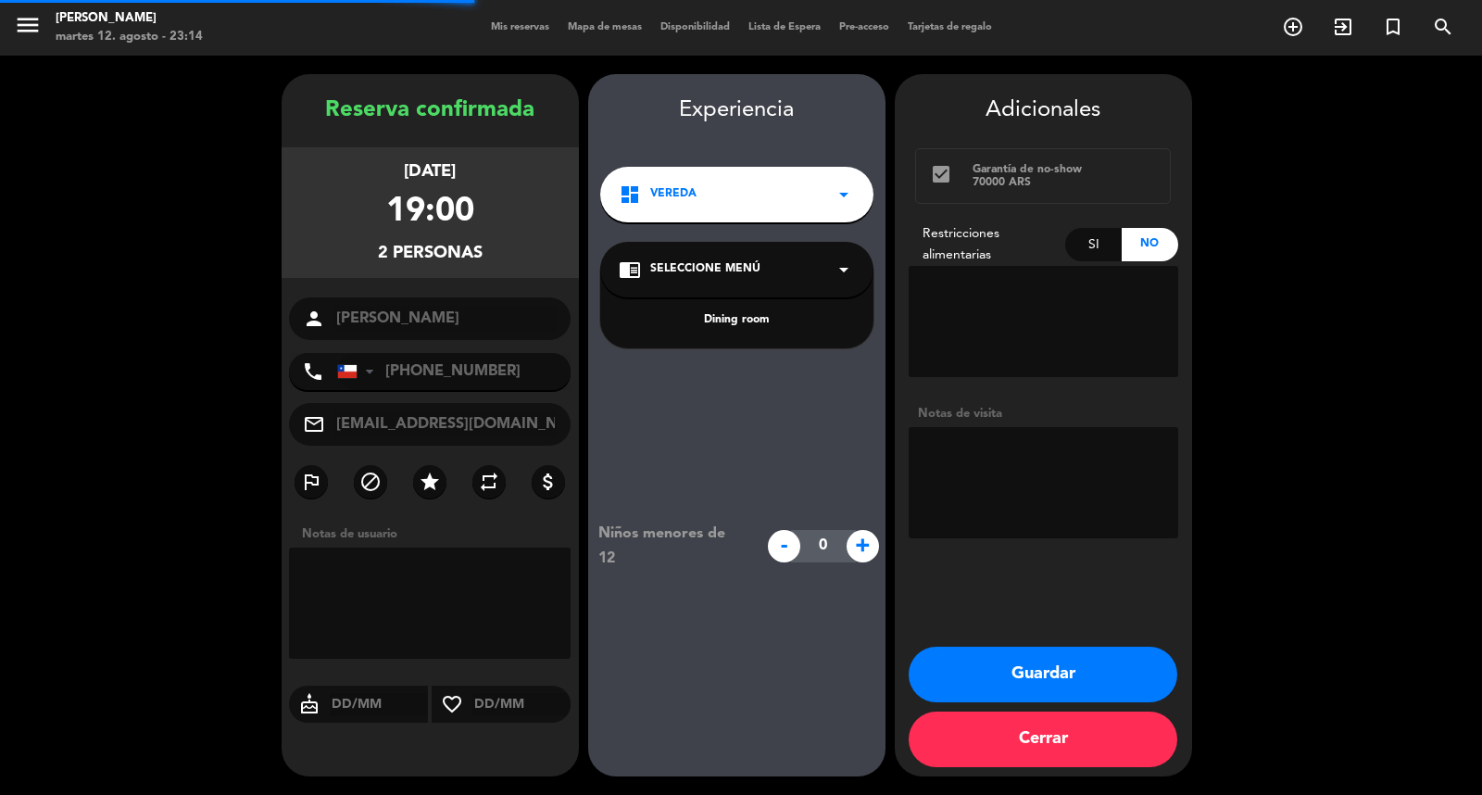
click at [773, 330] on div "Dining room" at bounding box center [737, 320] width 236 height 19
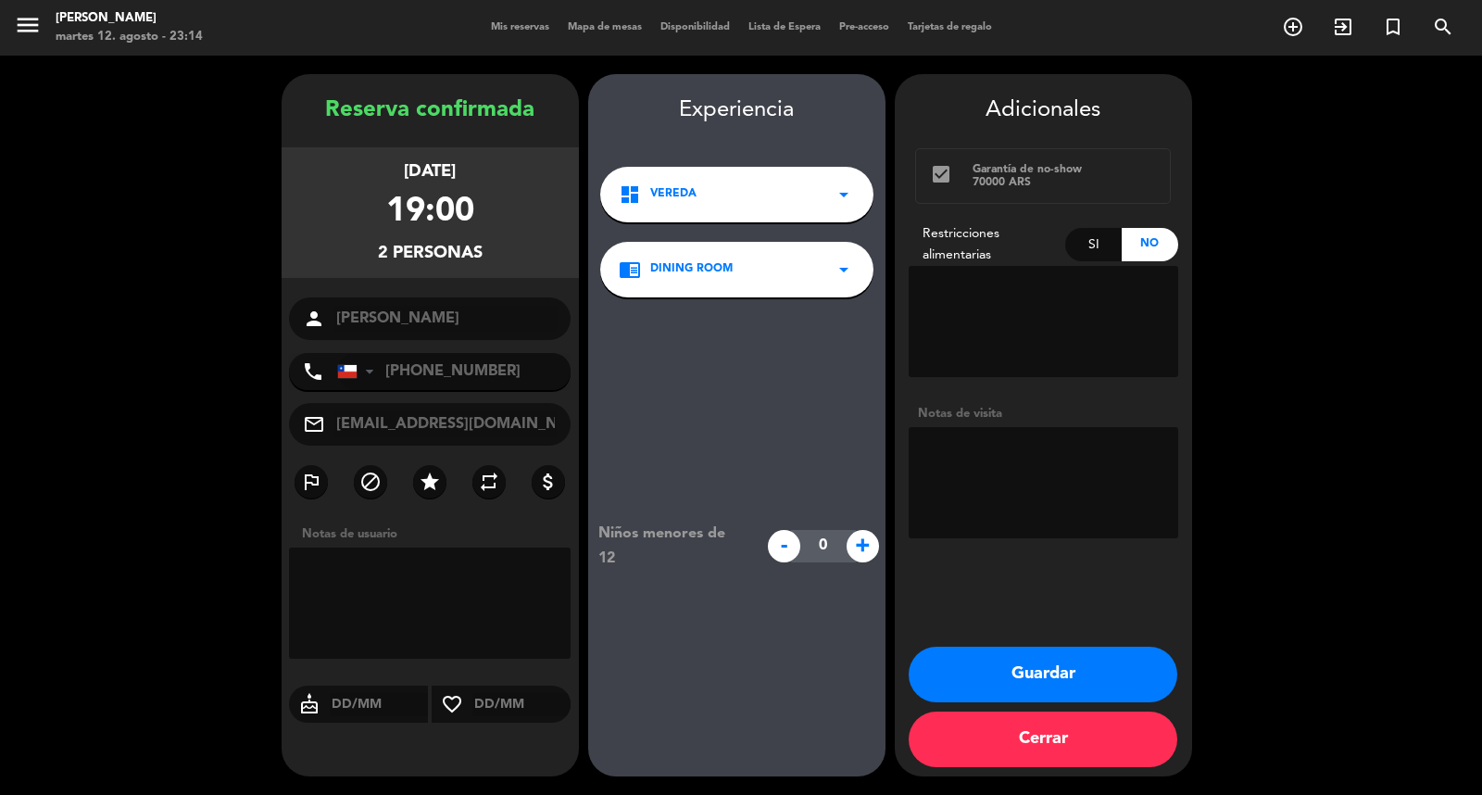
click at [1021, 671] on button "Guardar" at bounding box center [1043, 675] width 269 height 56
click at [1039, 653] on button "Guardar" at bounding box center [1043, 675] width 269 height 56
click at [1007, 794] on notyf-toast-container at bounding box center [1223, 795] width 519 height 0
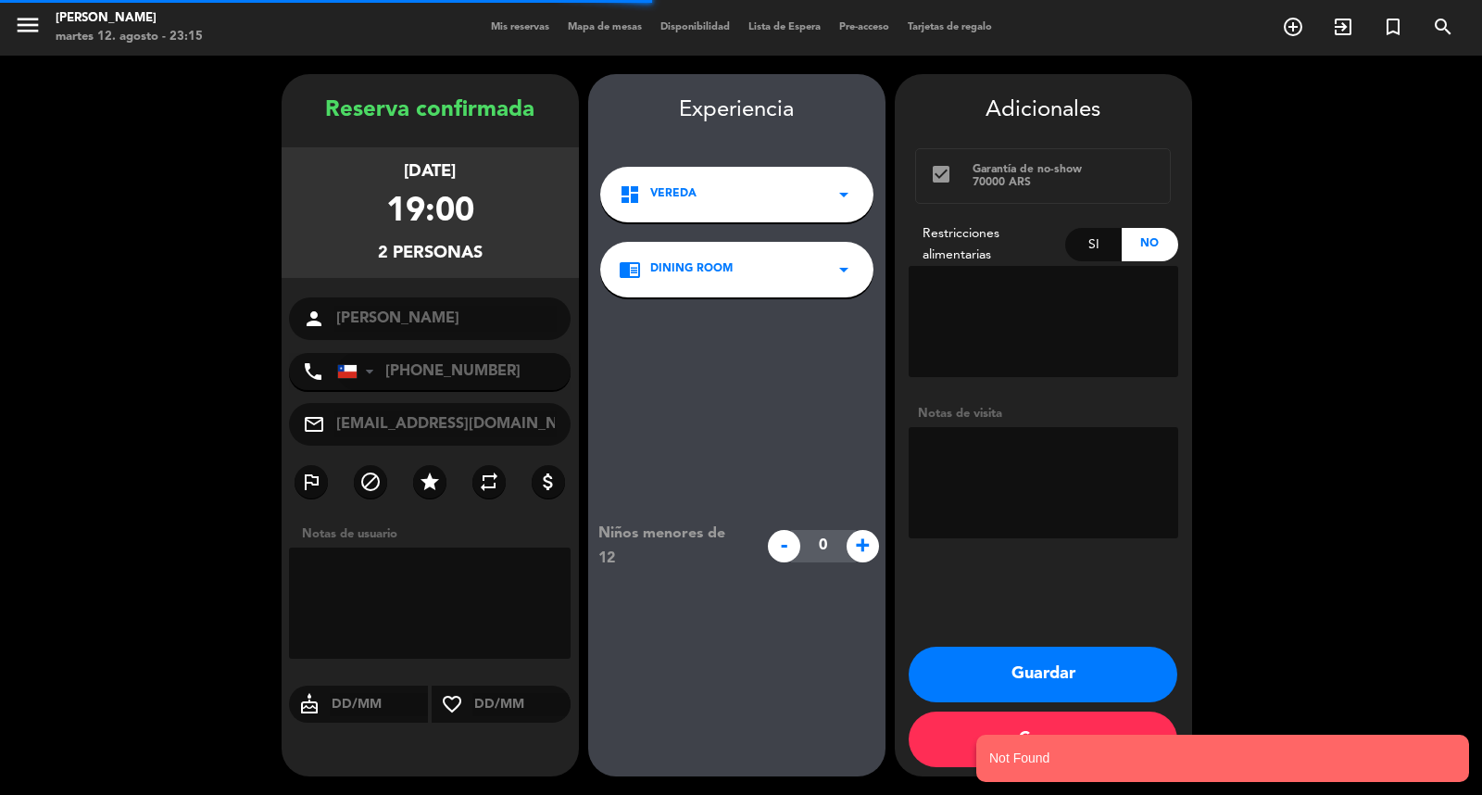
click at [977, 737] on notyf-toast "Not Found" at bounding box center [1223, 758] width 493 height 47
click at [977, 735] on notyf-toast "Not Found" at bounding box center [1223, 758] width 493 height 47
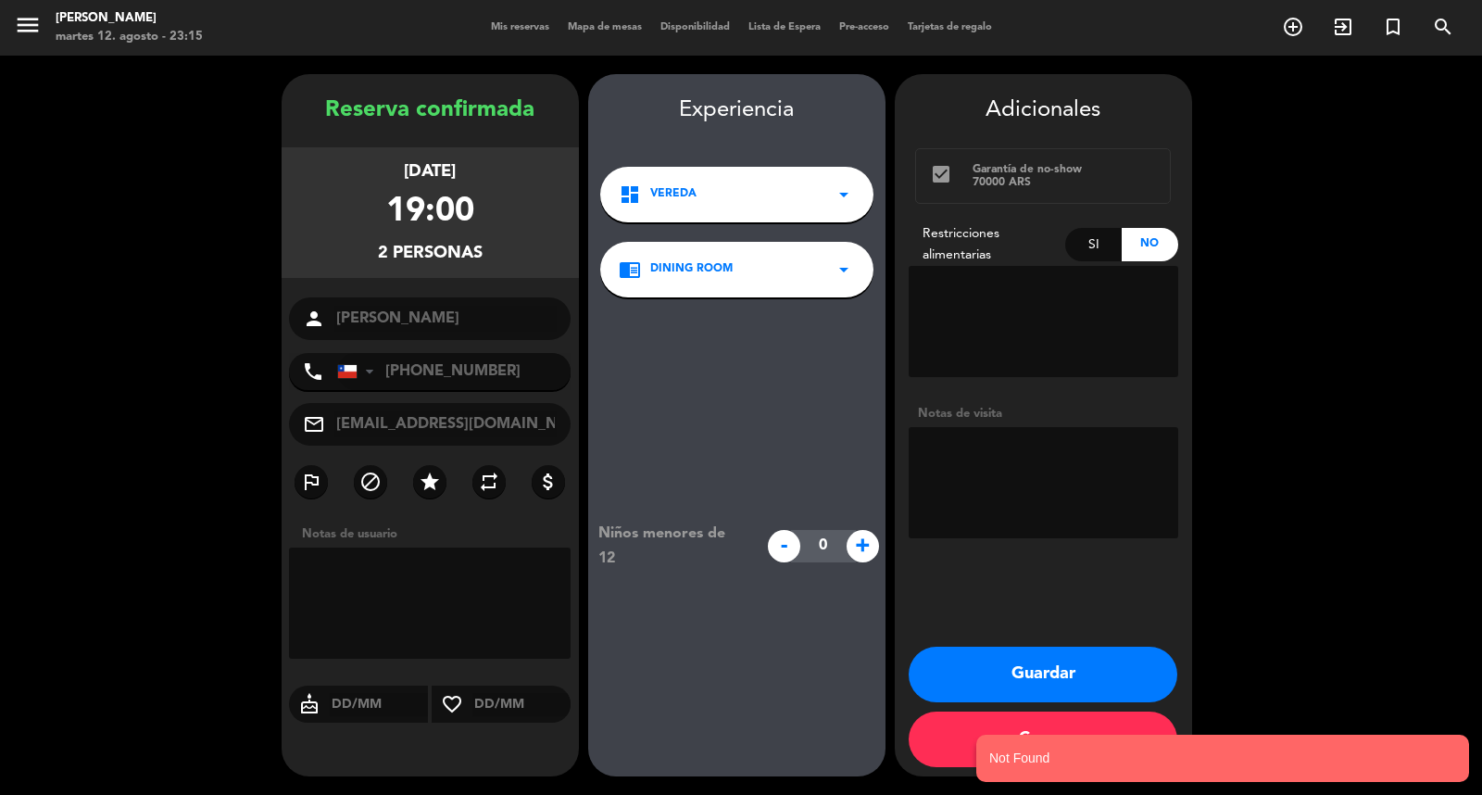
click at [754, 729] on div "Niños menores de 12 - 0 +" at bounding box center [736, 546] width 297 height 498
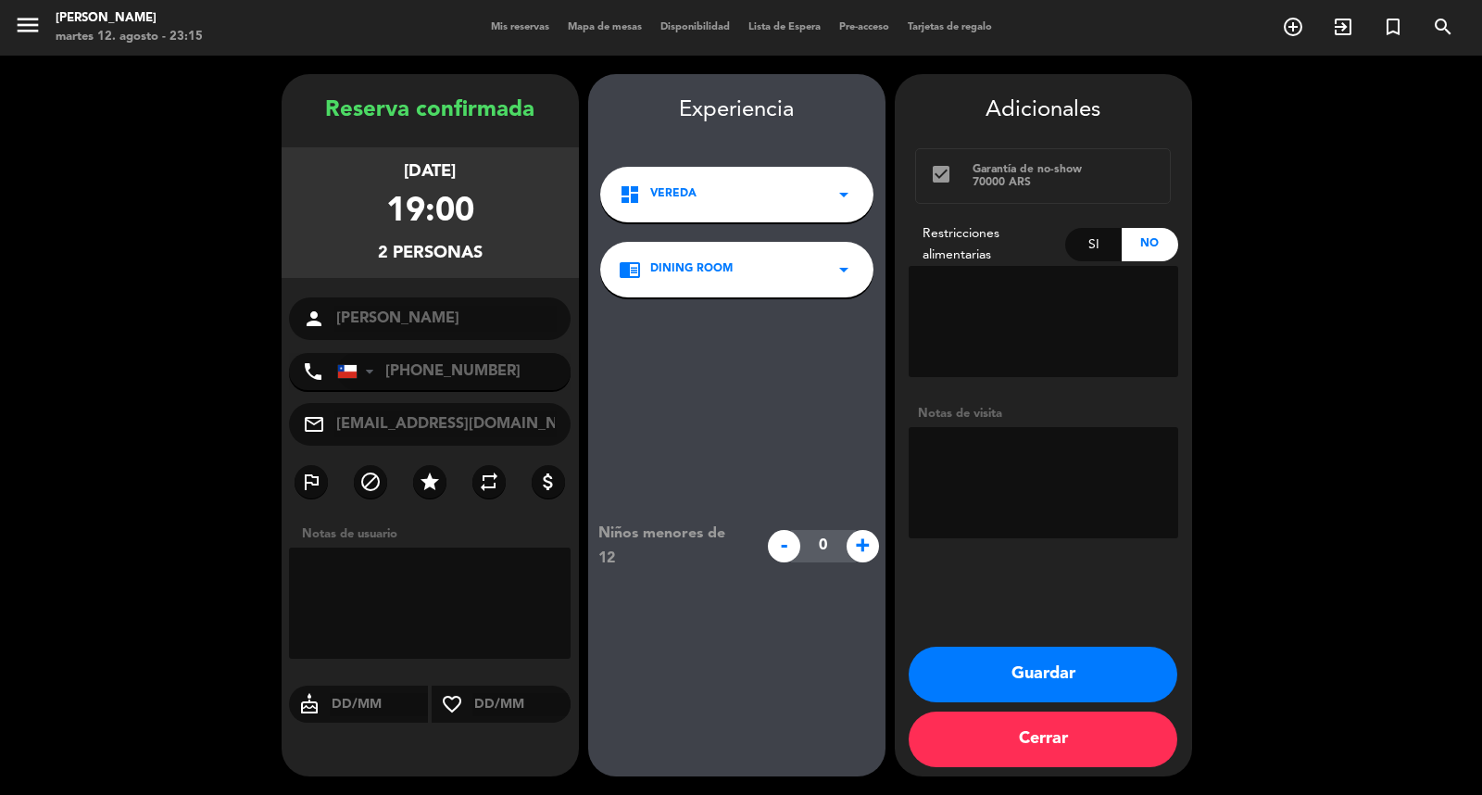
click at [1025, 737] on notyf-toast "Not Found" at bounding box center [1236, 758] width 493 height 47
click at [1058, 749] on button "Cerrar" at bounding box center [1043, 740] width 269 height 56
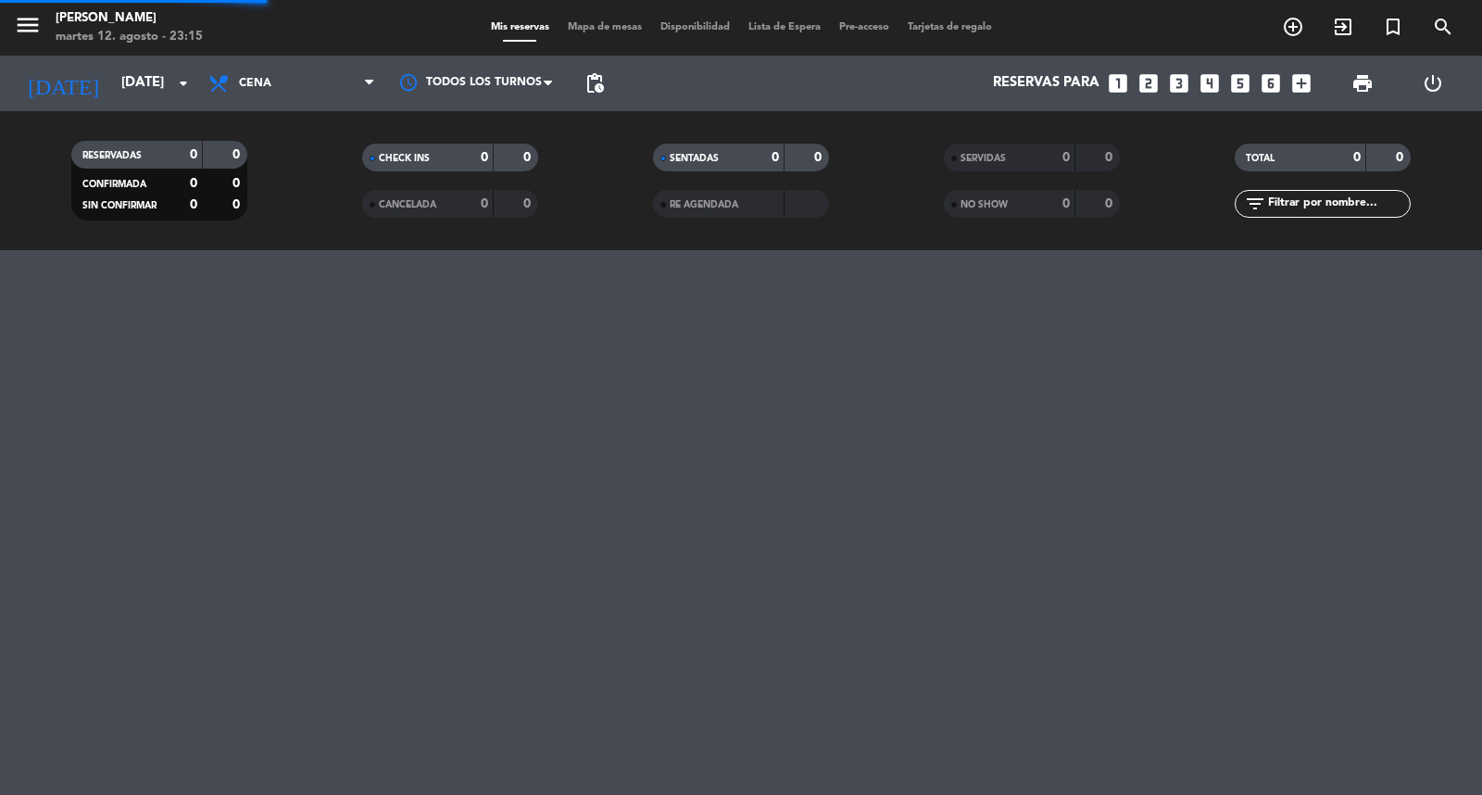
click at [1198, 83] on icon "looks_4" at bounding box center [1210, 83] width 24 height 24
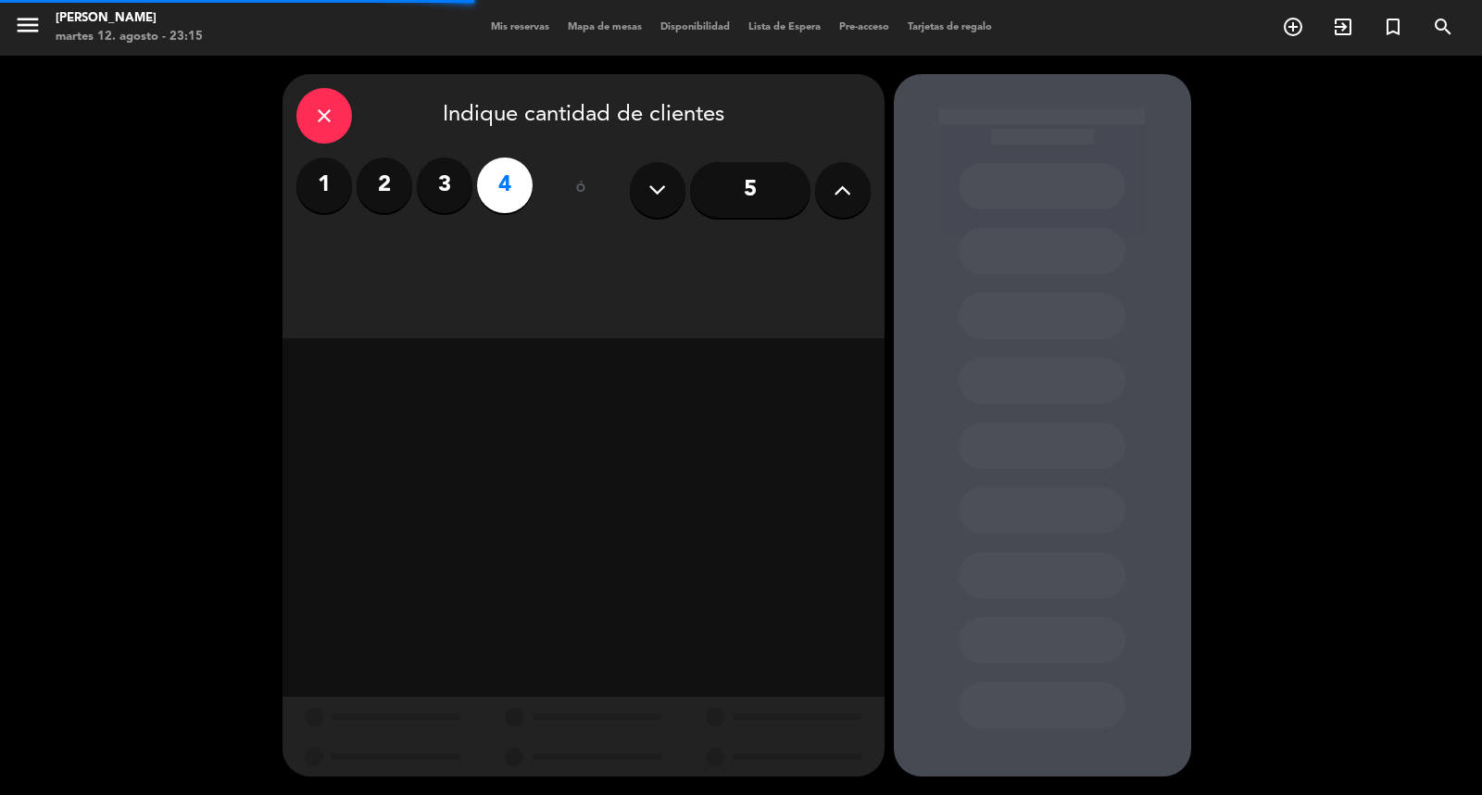
click at [801, 273] on div "close Indique cantidad de clientes 1 2 3 4 ó 5" at bounding box center [584, 206] width 602 height 264
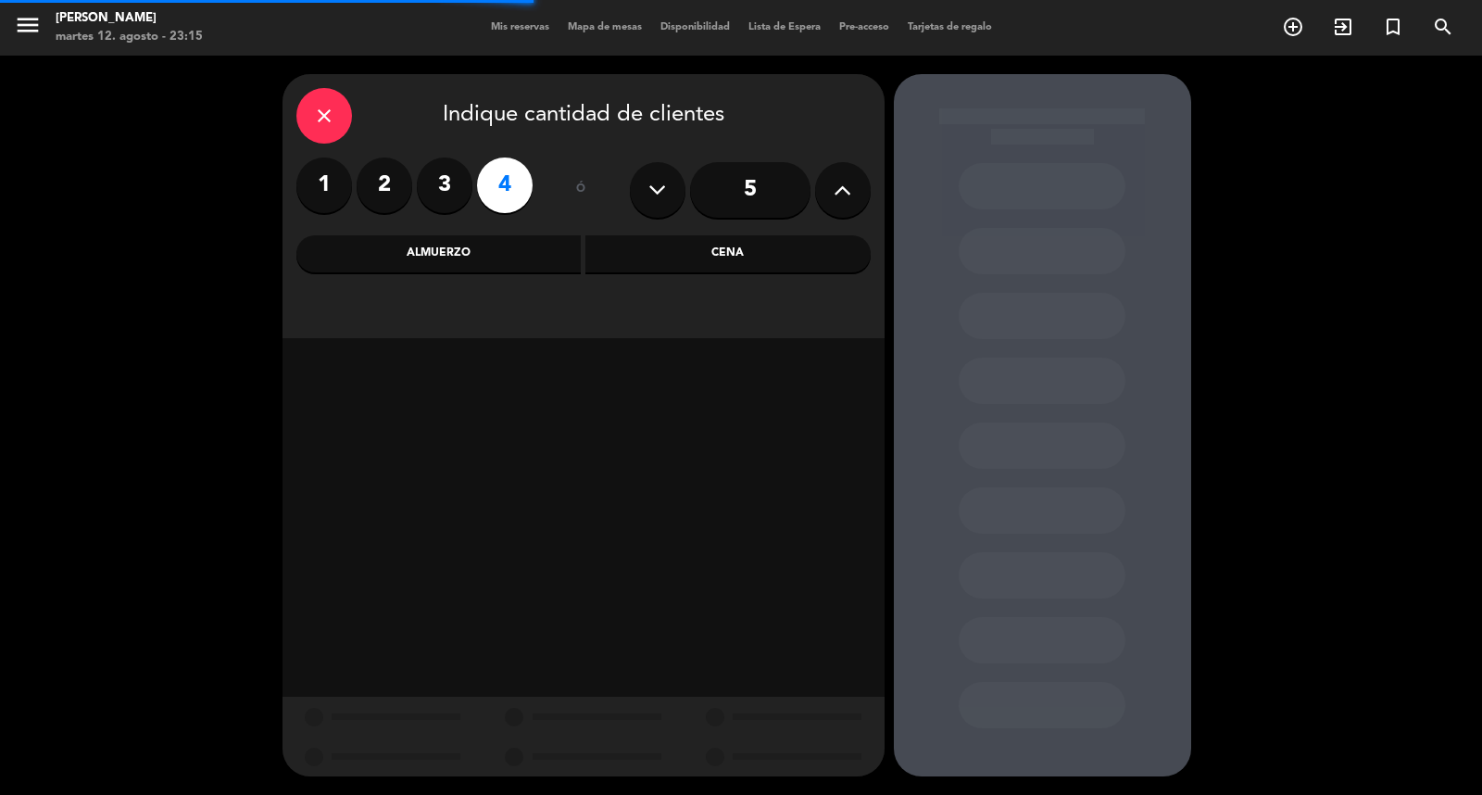
click at [519, 258] on div "Almuerzo" at bounding box center [438, 253] width 285 height 37
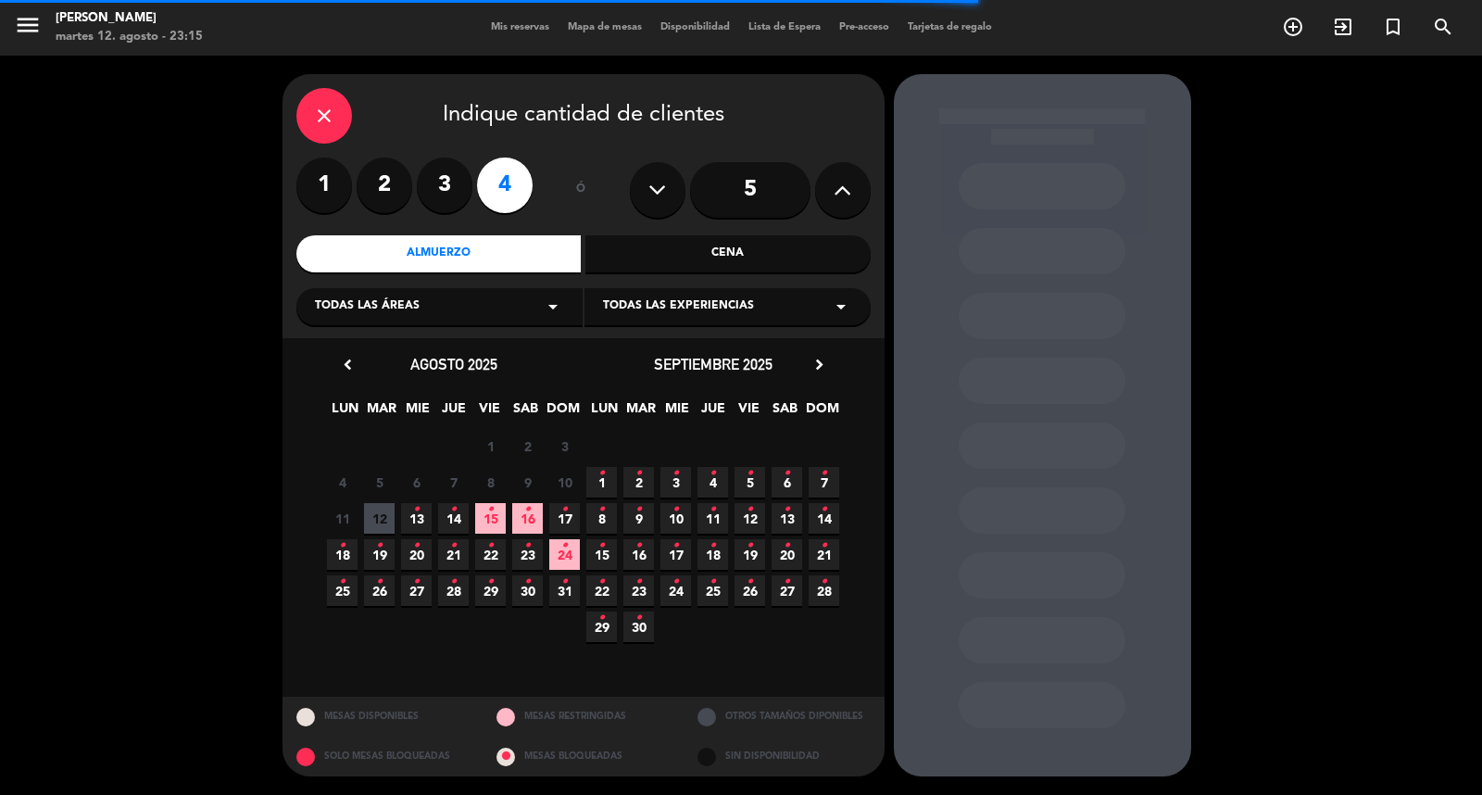
click at [339, 561] on icon "•" at bounding box center [342, 546] width 6 height 30
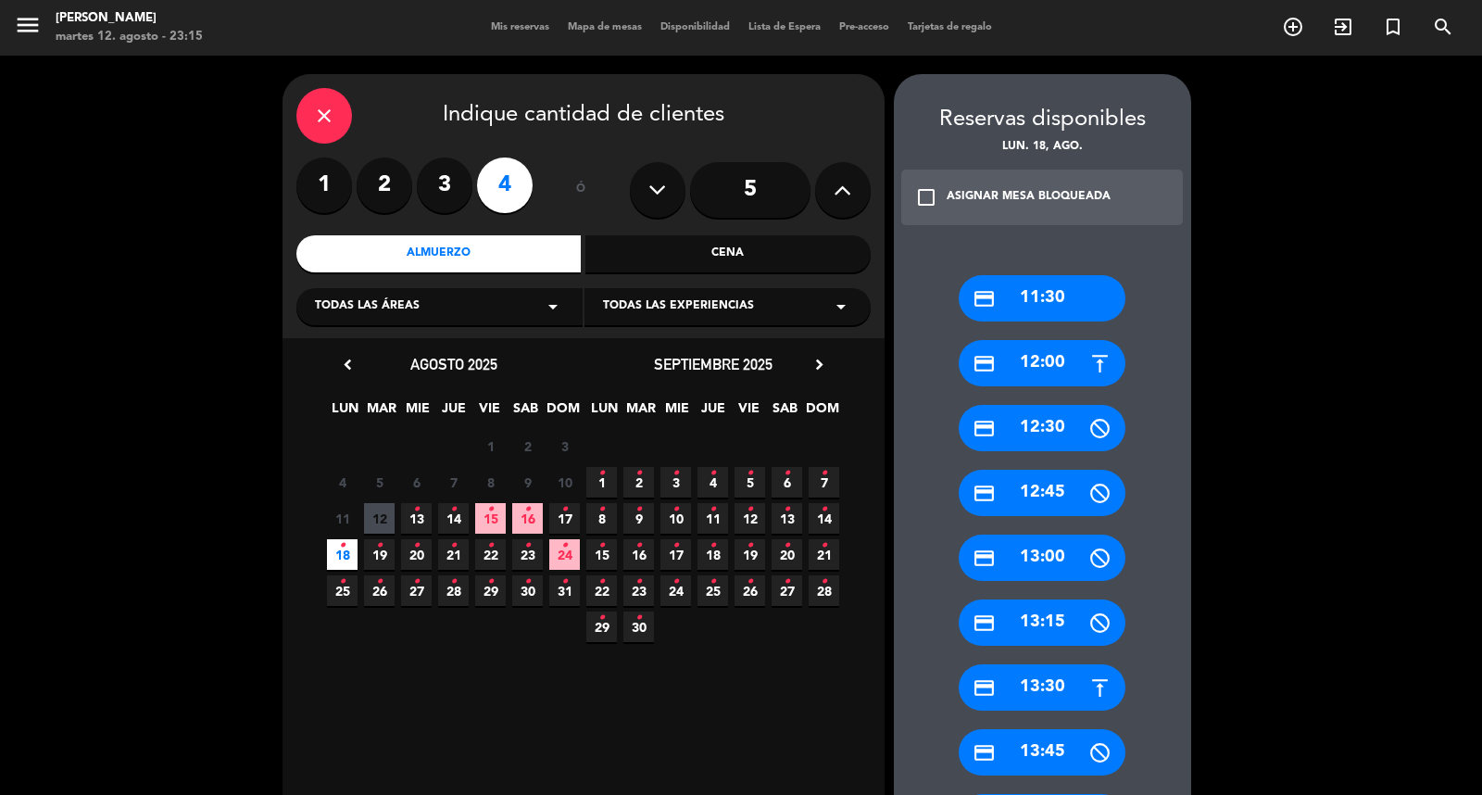
click at [1048, 688] on div "credit_card 13:30" at bounding box center [1042, 687] width 167 height 46
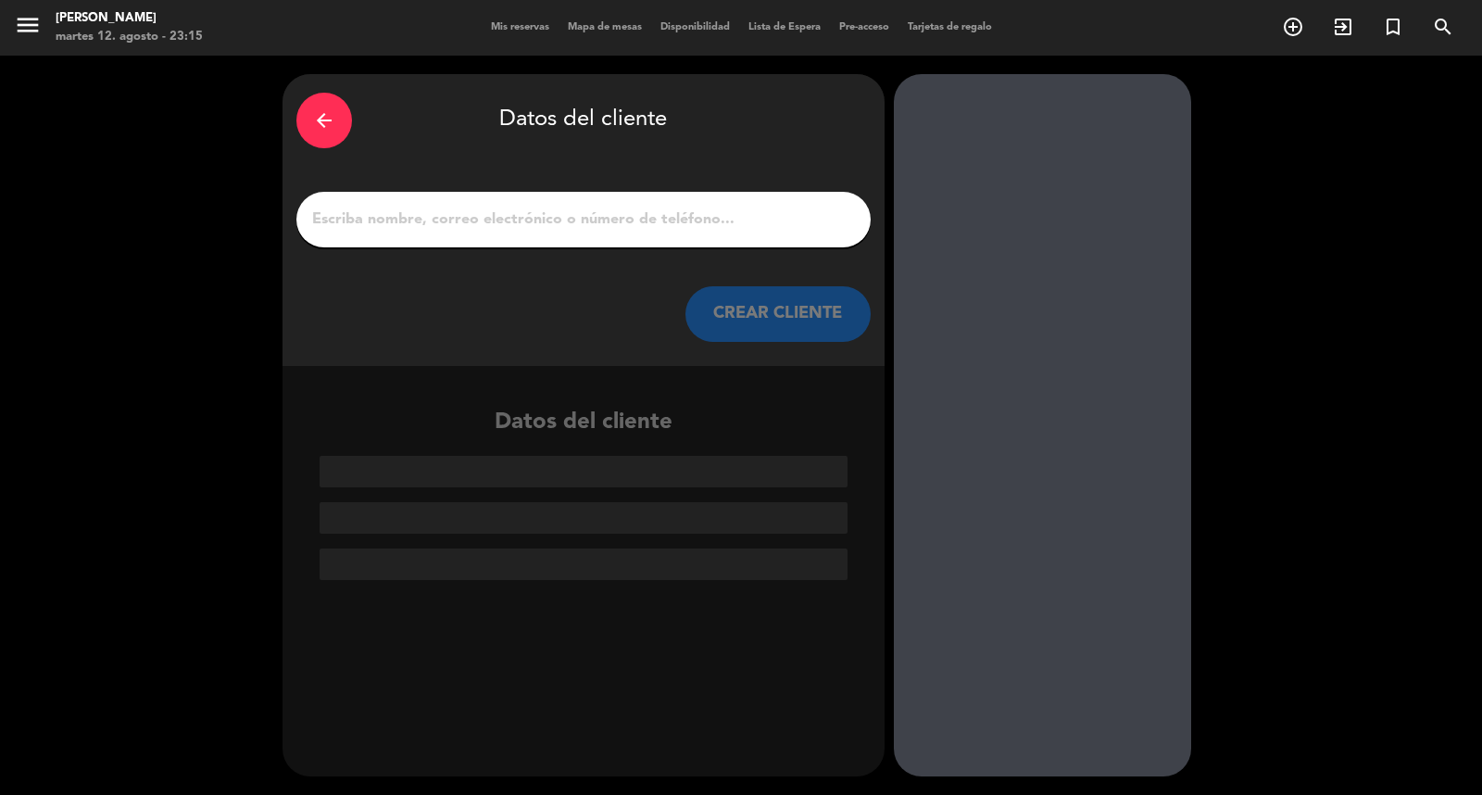
click at [598, 228] on input "1" at bounding box center [583, 220] width 547 height 26
paste input "[PERSON_NAME]"
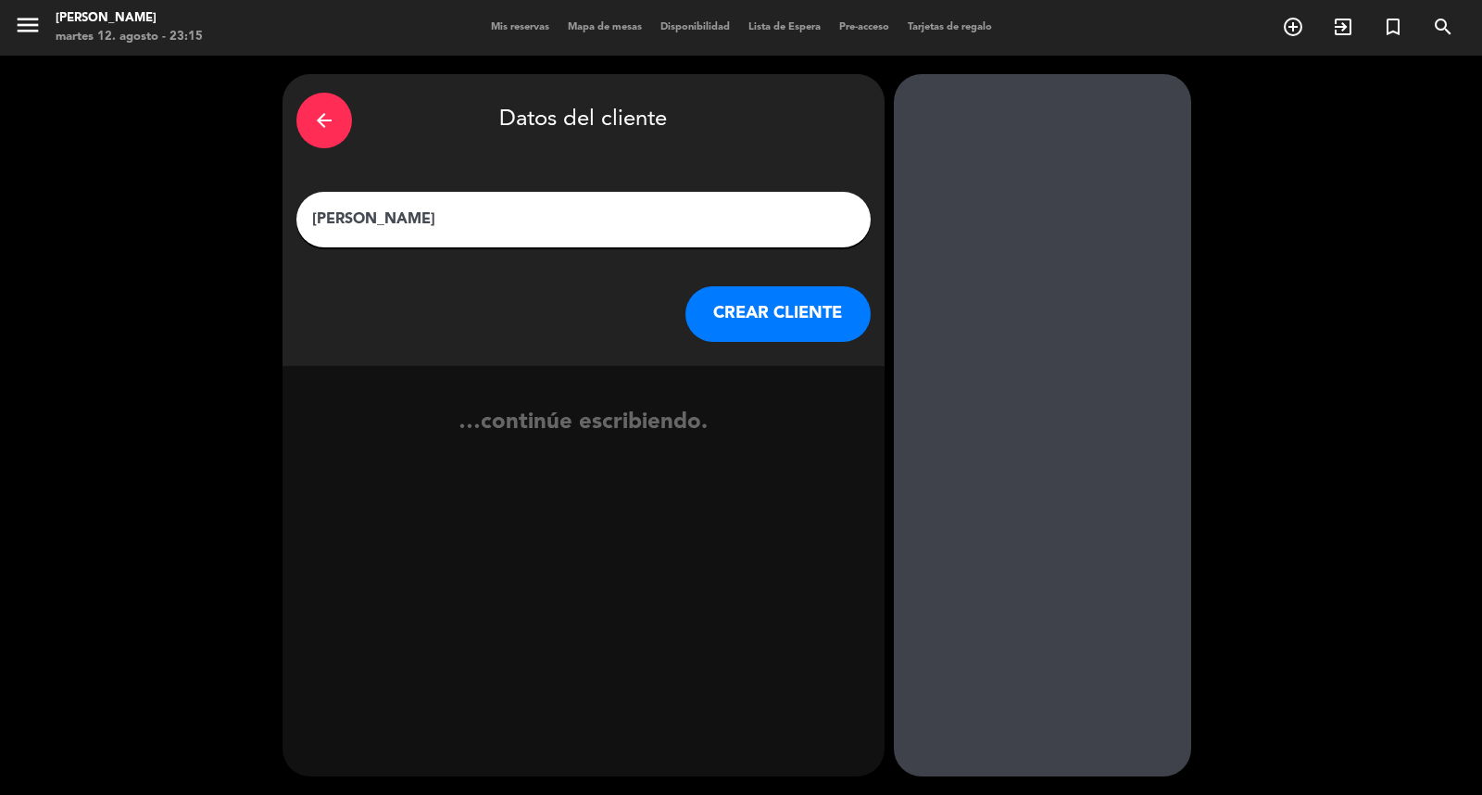
type input "[PERSON_NAME]"
click at [732, 340] on button "CREAR CLIENTE" at bounding box center [778, 314] width 185 height 56
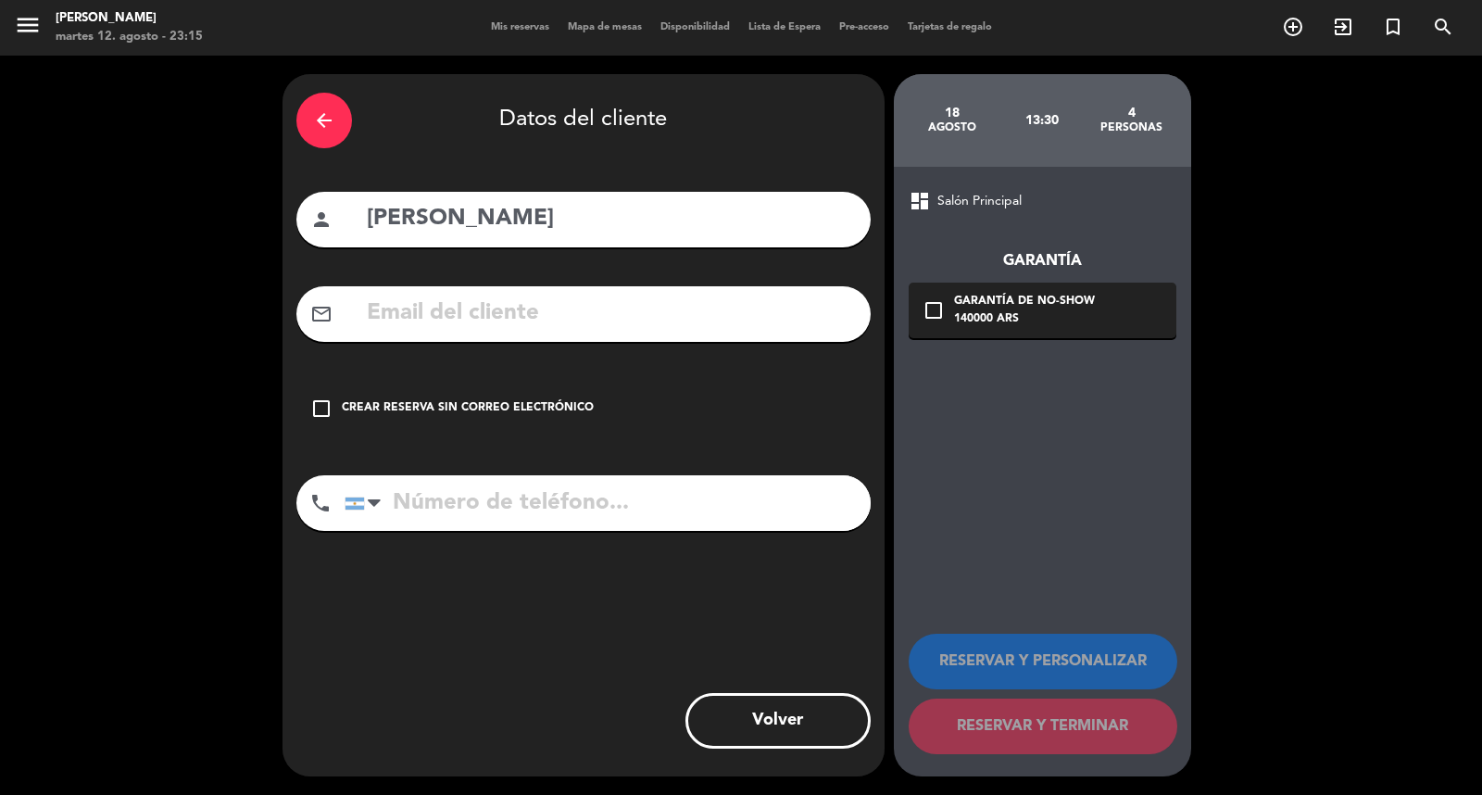
paste input "[PHONE_NUMBER] Correo electrónico: [PERSON_NAME][EMAIL_ADDRESS][PERSON_NAME][DO…"
click at [593, 333] on input "text" at bounding box center [611, 314] width 492 height 38
type input "[PHONE_NUMBER] Correo electrónico: [PERSON_NAME][EMAIL_ADDRESS][PERSON_NAME][DO…"
paste input "[PHONE_NUMBER] Correo electrónico: [PERSON_NAME][EMAIL_ADDRESS][PERSON_NAME][DO…"
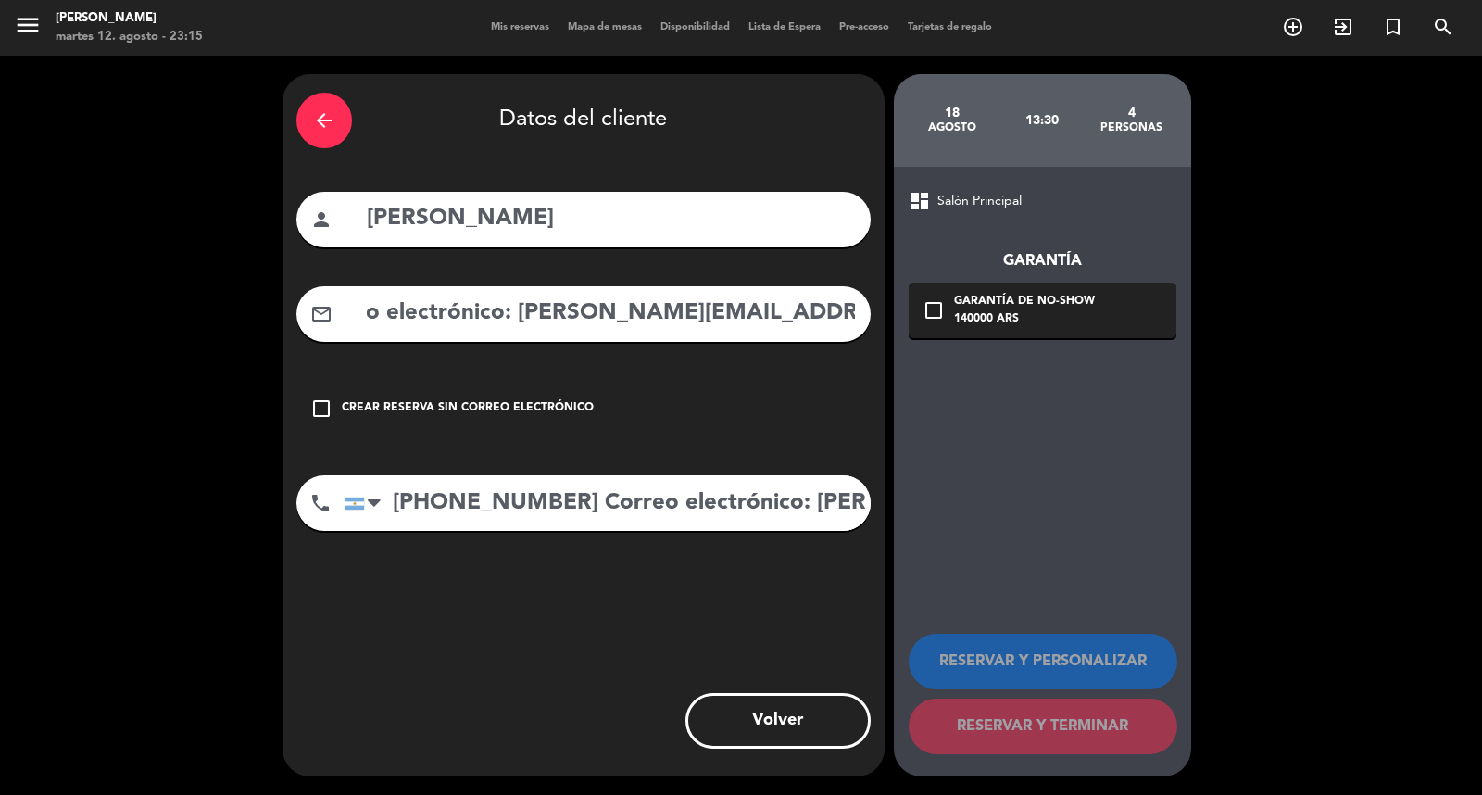
drag, startPoint x: 561, startPoint y: 560, endPoint x: 687, endPoint y: 391, distance: 210.5
click at [561, 531] on input "[PHONE_NUMBER] Correo electrónico: [PERSON_NAME][EMAIL_ADDRESS][PERSON_NAME][DO…" at bounding box center [608, 503] width 526 height 56
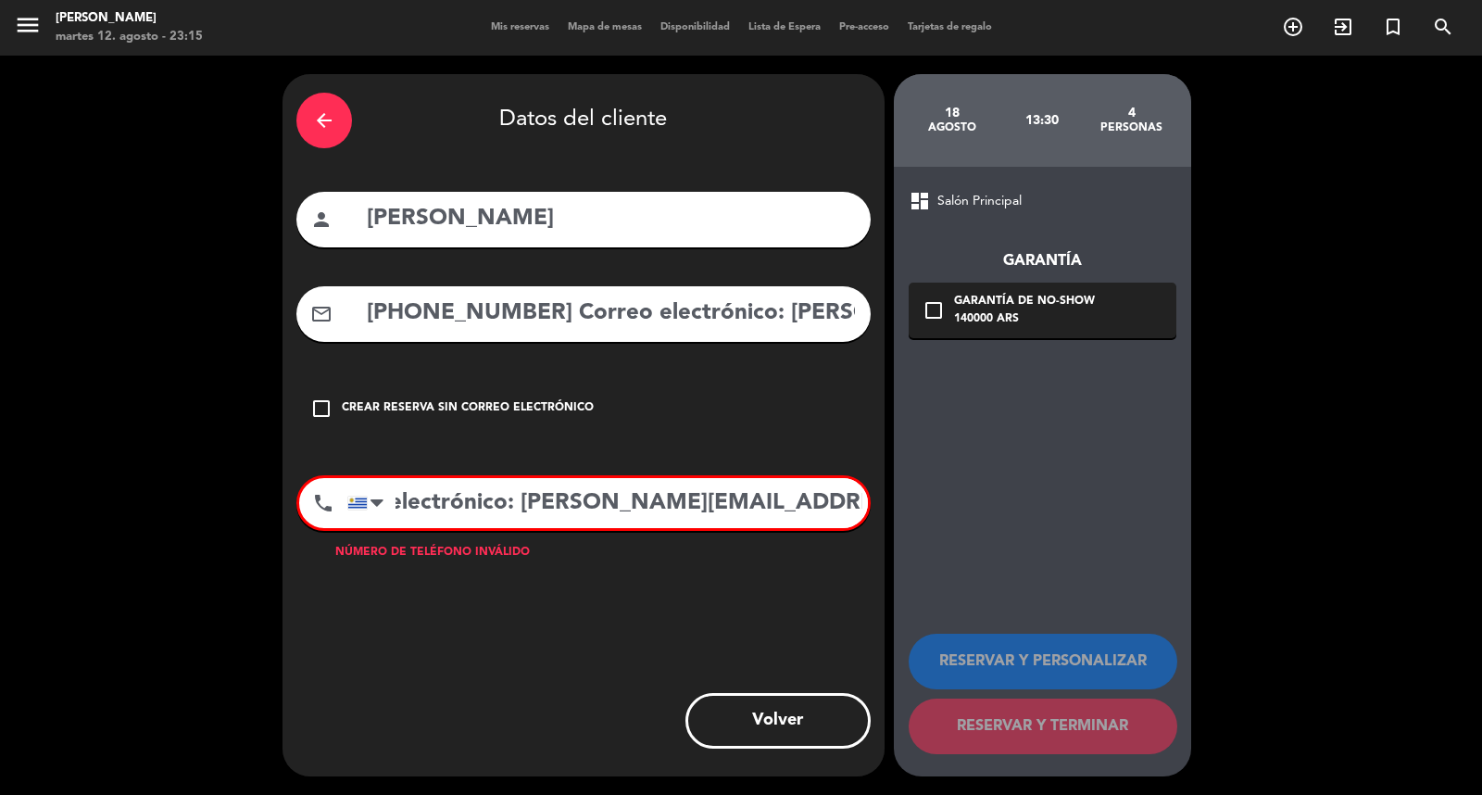
type input "[PHONE_NUMBER] Correo electrónico: [PERSON_NAME][EMAIL_ADDRESS][PERSON_NAME][DO…"
drag, startPoint x: 736, startPoint y: 329, endPoint x: 244, endPoint y: 330, distance: 492.0
click at [0, 389] on div "arrow_back Datos del cliente person [PERSON_NAME] mail_outline [PHONE_NUMBER] C…" at bounding box center [741, 425] width 1482 height 739
type input "[PERSON_NAME][EMAIL_ADDRESS][PERSON_NAME][DOMAIN_NAME]"
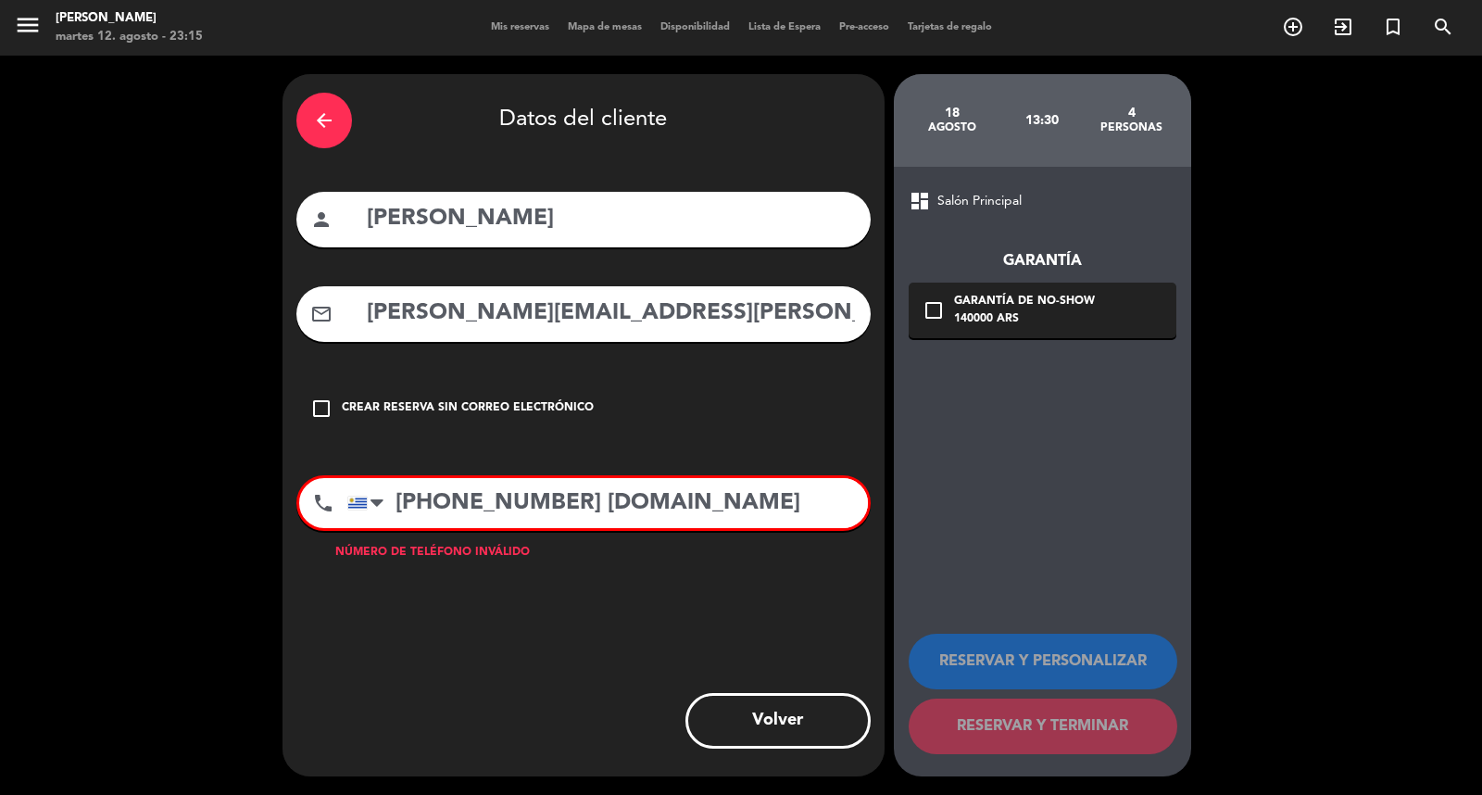
drag, startPoint x: 605, startPoint y: 541, endPoint x: 1226, endPoint y: 510, distance: 621.5
click at [1265, 519] on div "arrow_back Datos del cliente person [PERSON_NAME] mail_outline [PERSON_NAME][EM…" at bounding box center [741, 425] width 1482 height 739
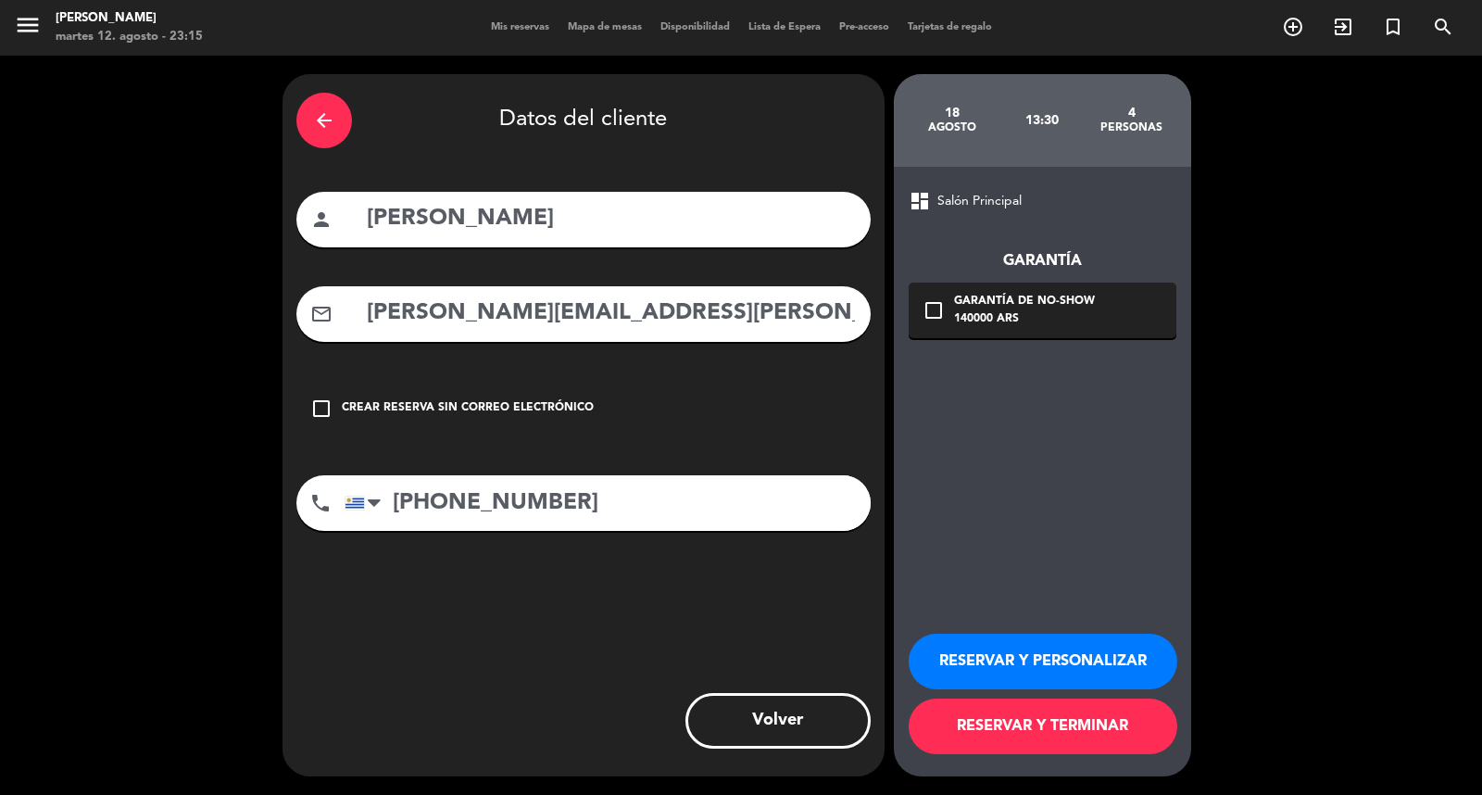
type input "[PHONE_NUMBER]"
click at [1059, 334] on div "check_box_outline_blank Garantía de no-show 140000 ARS" at bounding box center [1043, 311] width 268 height 56
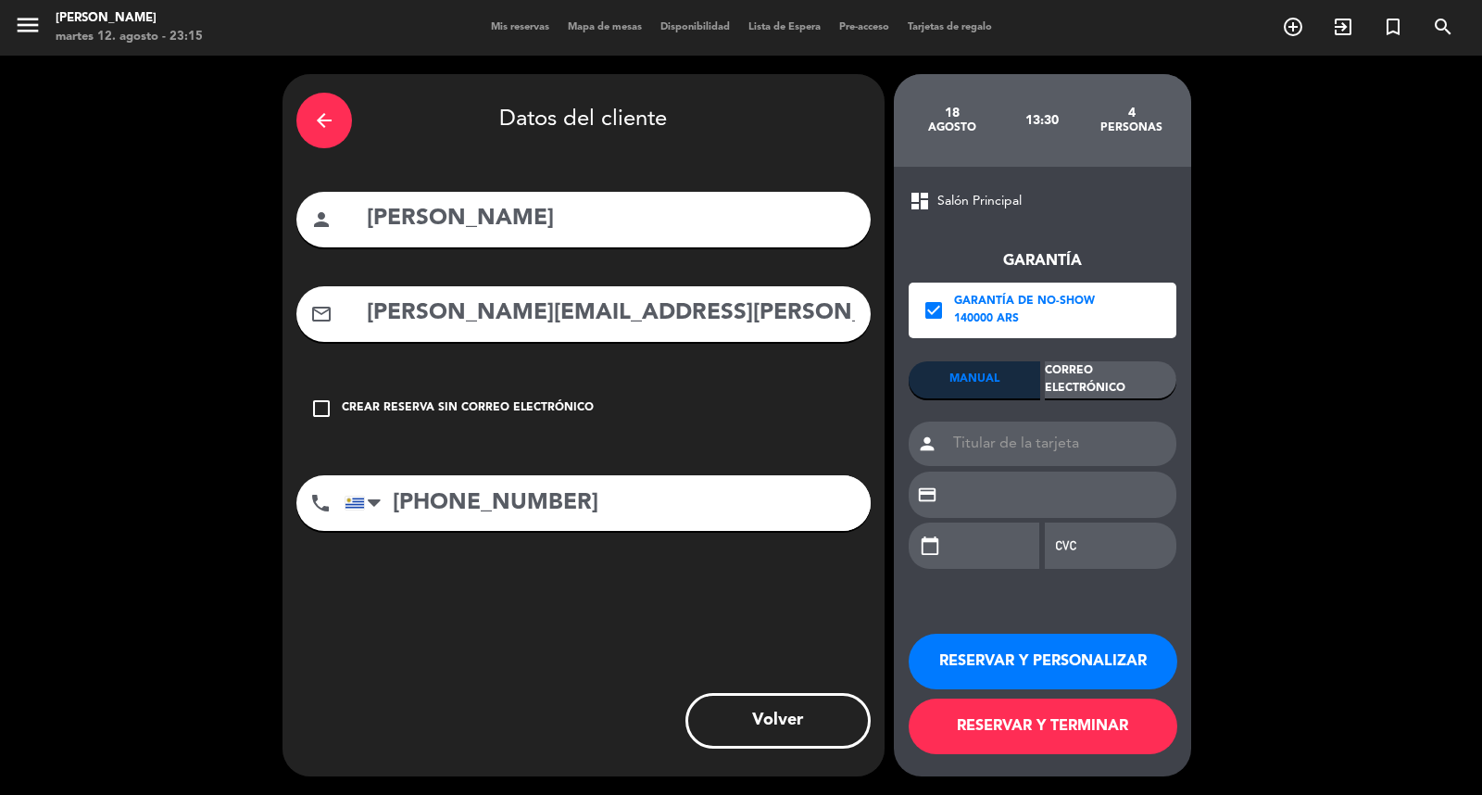
click at [1105, 386] on div "Correo Electrónico" at bounding box center [1111, 379] width 132 height 37
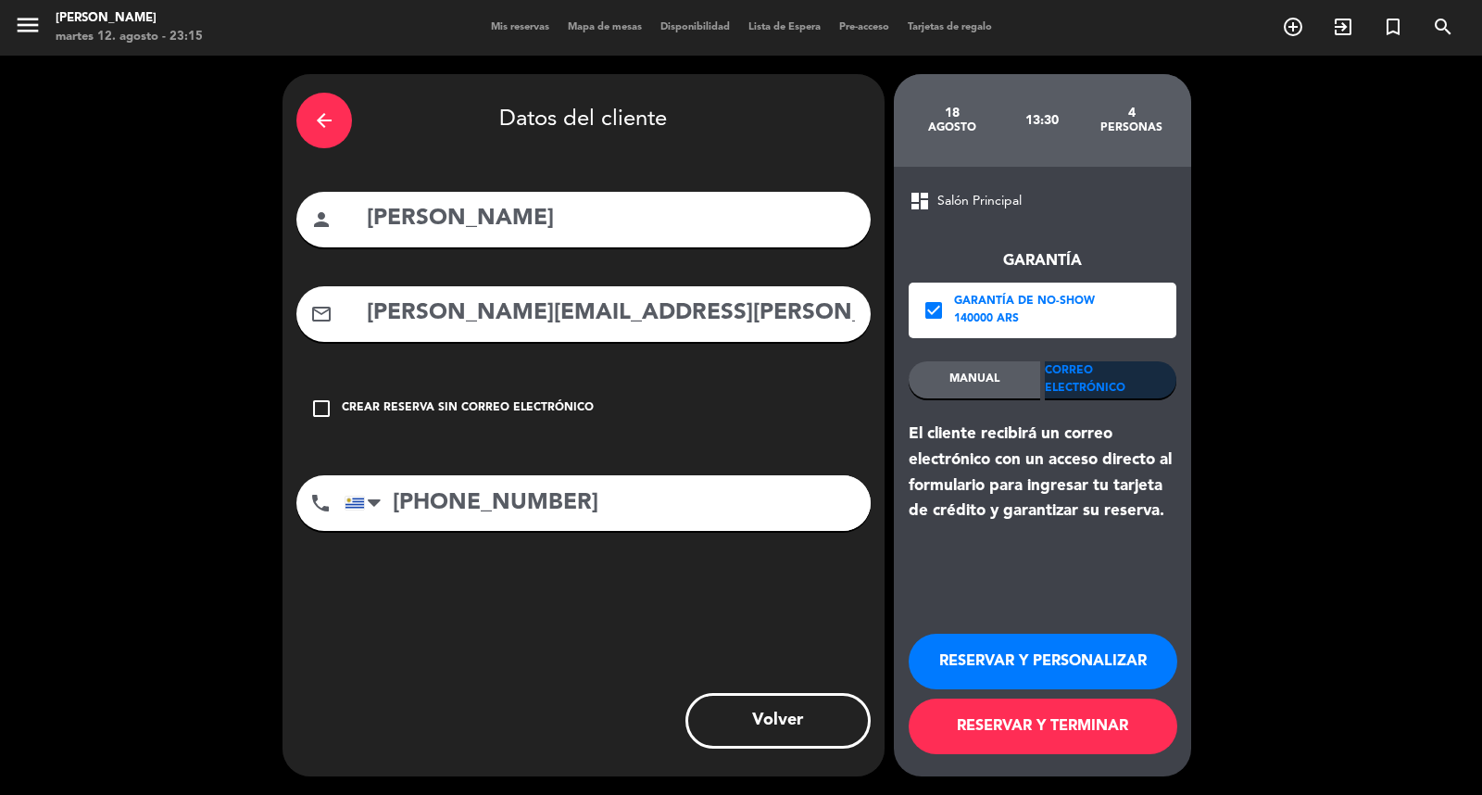
click at [1027, 655] on button "RESERVAR Y PERSONALIZAR" at bounding box center [1043, 662] width 269 height 56
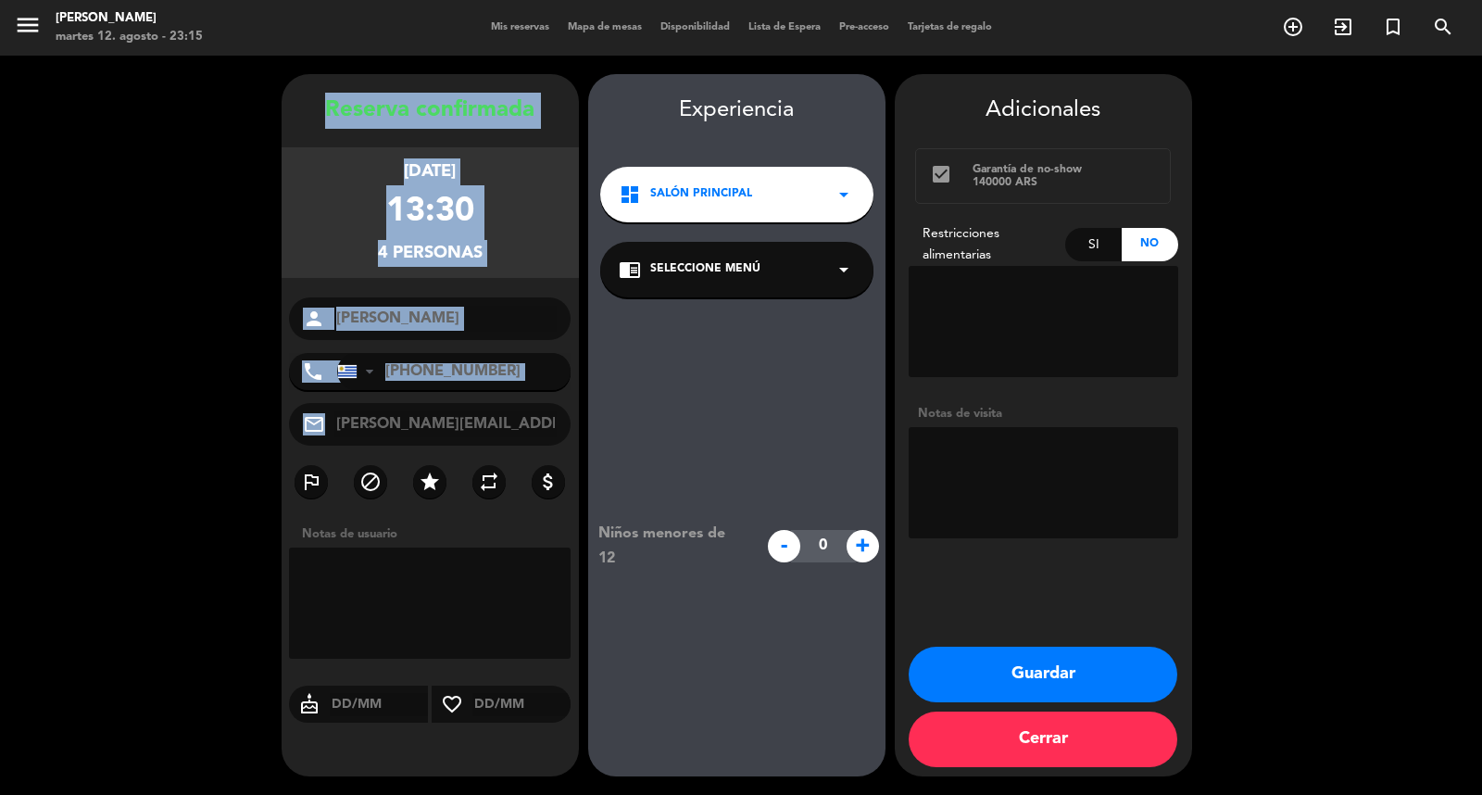
drag, startPoint x: 311, startPoint y: 85, endPoint x: 549, endPoint y: 454, distance: 438.9
click at [549, 454] on div "Reserva confirmada [DATE] 13:30 4 personas person [PERSON_NAME] phone [GEOGRAPH…" at bounding box center [430, 425] width 297 height 702
copy div "Loremip dolorsitam conse 72, adi. 4958 63:44 4 elitsedd eiusmo tempo Incidi Utl…"
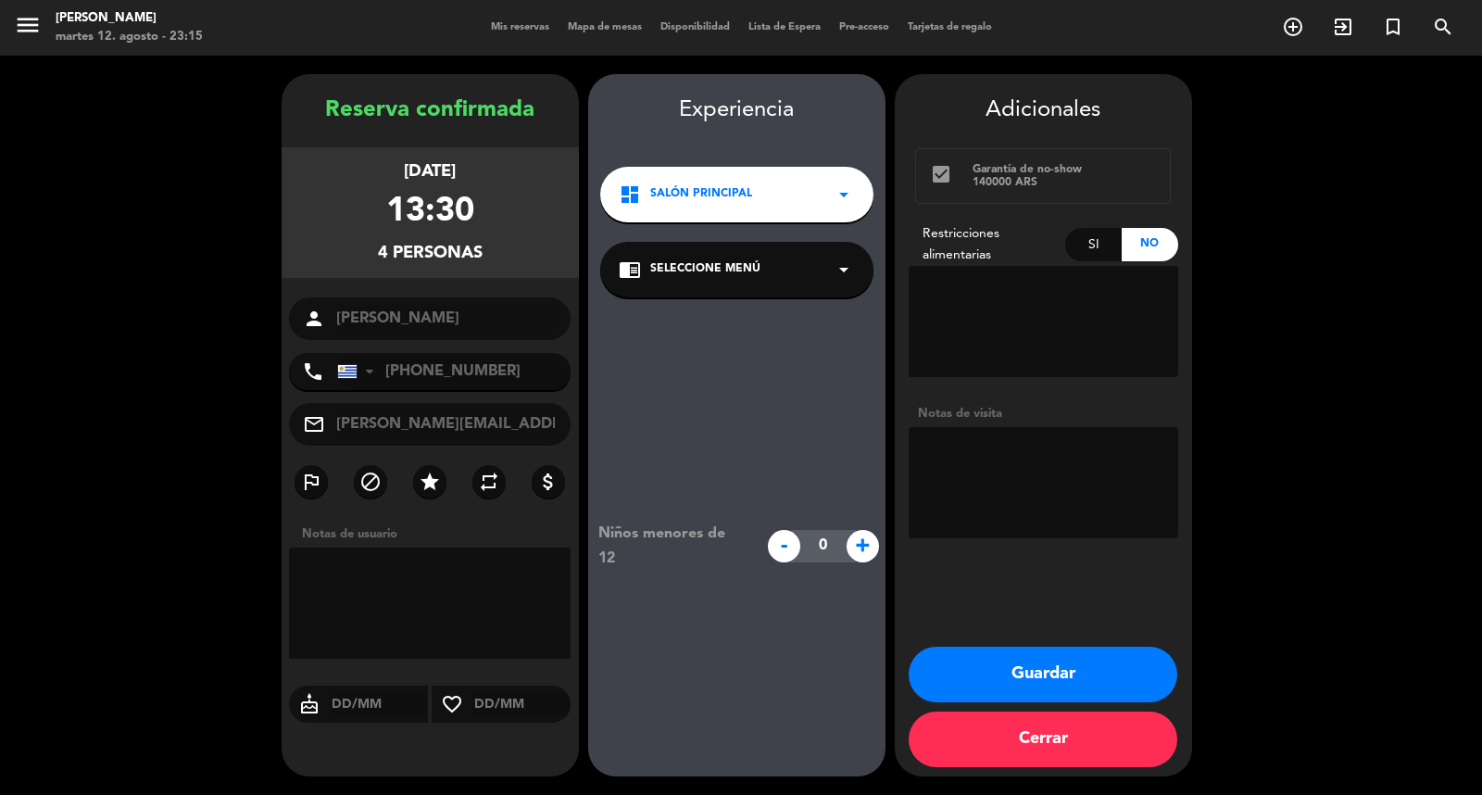
click at [735, 183] on div "dashboard Salón Principal arrow_drop_down" at bounding box center [736, 195] width 273 height 56
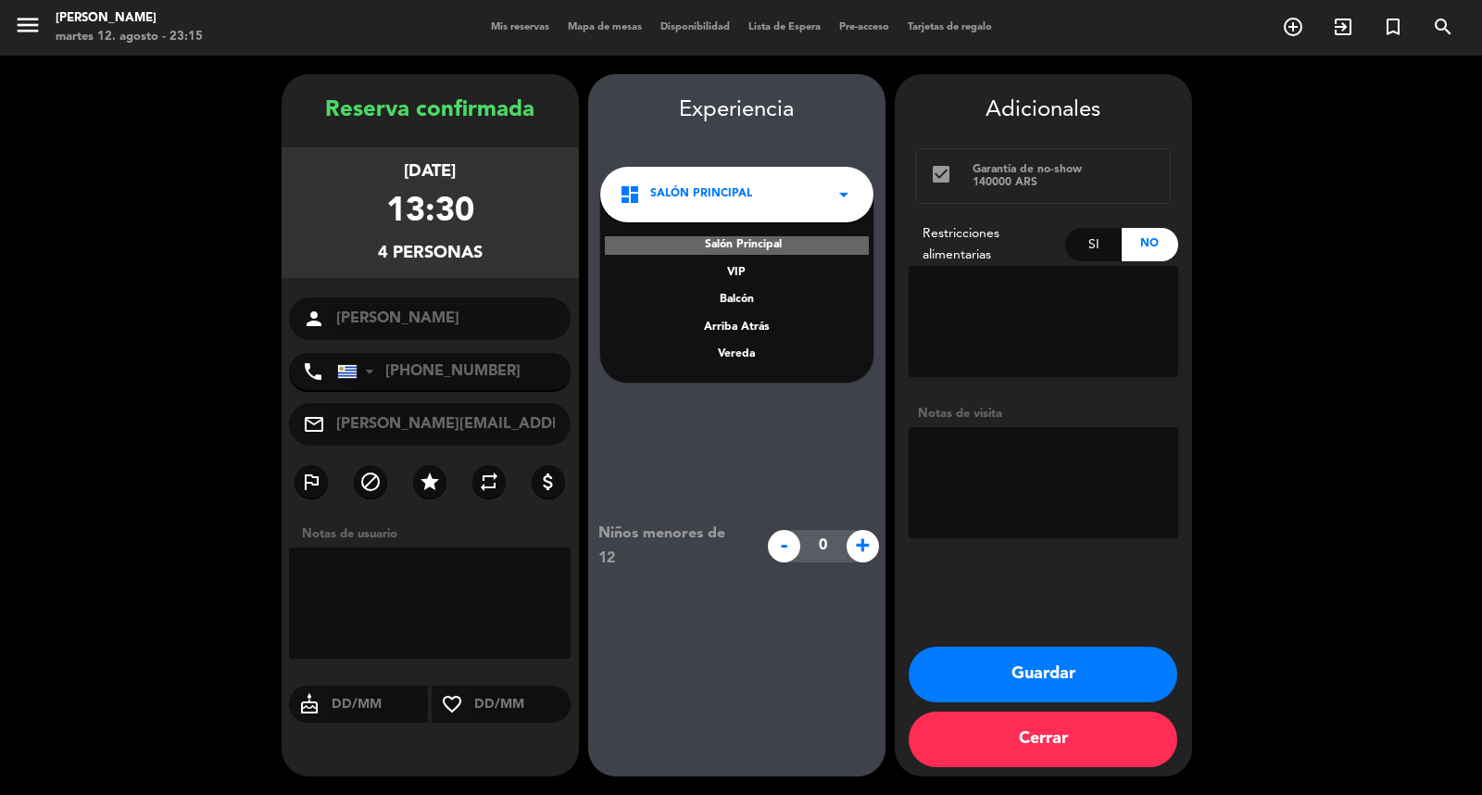
click at [711, 361] on div "Vereda" at bounding box center [737, 355] width 236 height 19
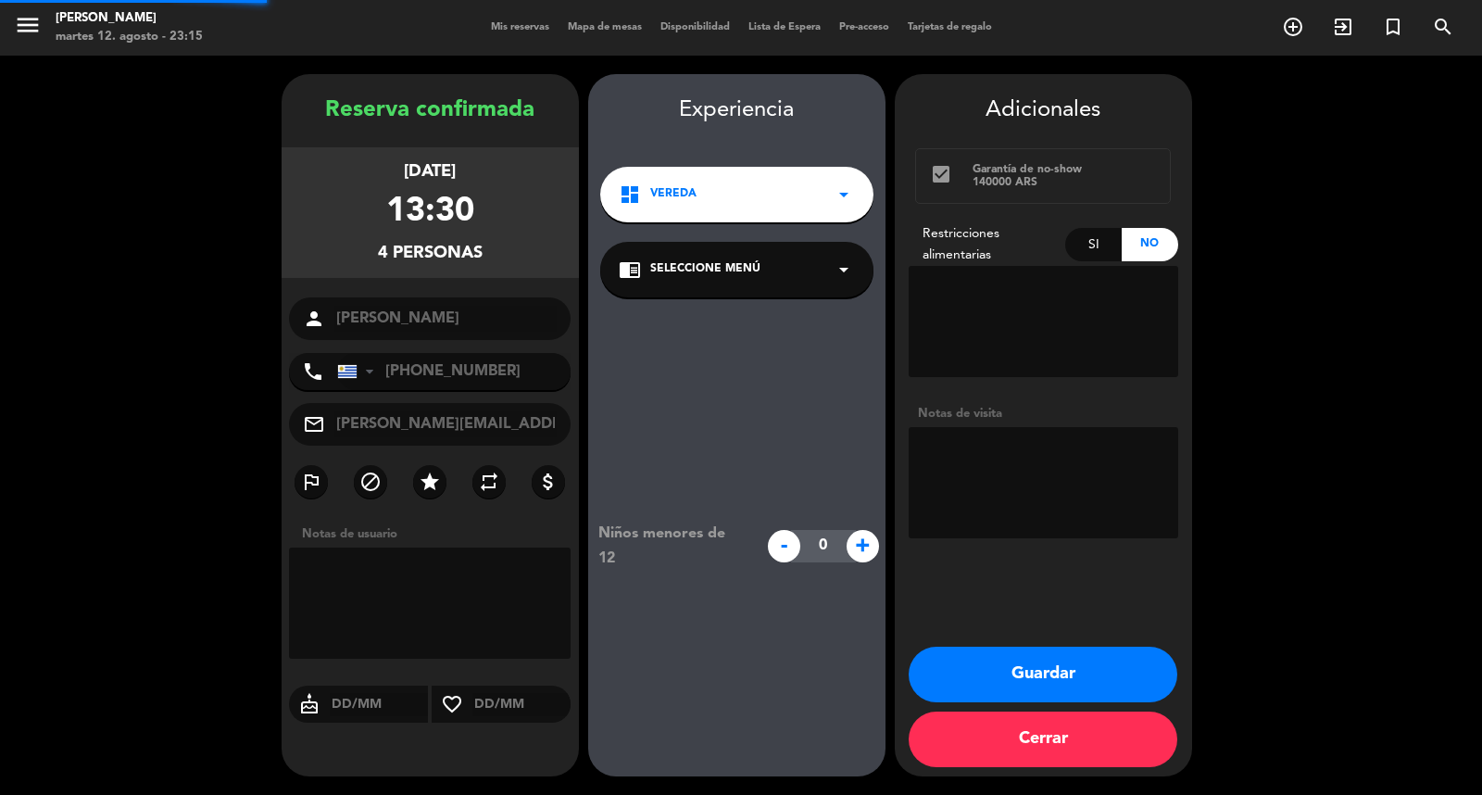
drag, startPoint x: 706, startPoint y: 307, endPoint x: 712, endPoint y: 284, distance: 23.8
click at [707, 297] on div "chrome_reader_mode Seleccione Menú arrow_drop_down" at bounding box center [736, 270] width 273 height 56
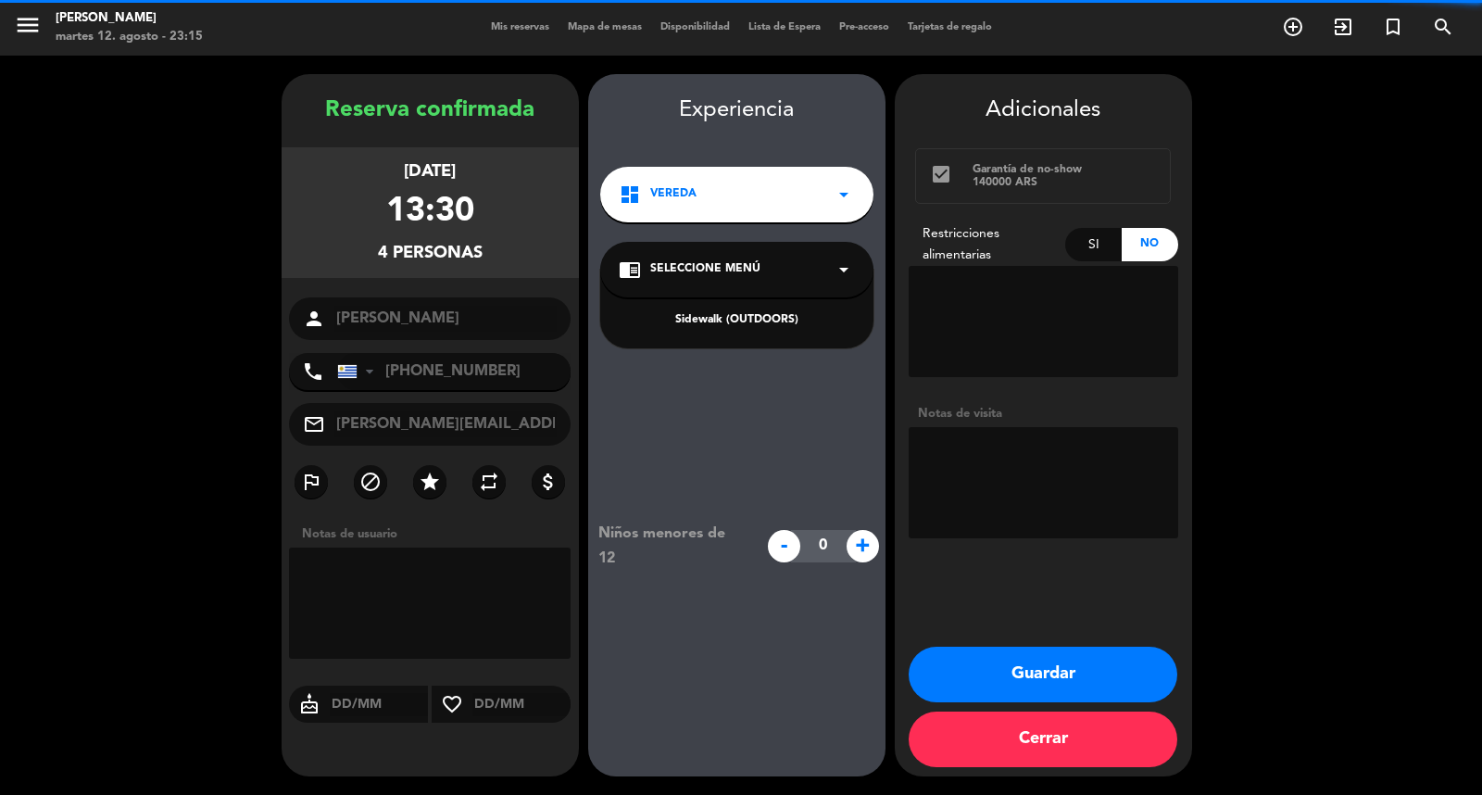
click at [711, 330] on div "Sidewalk (OUTDOORS)" at bounding box center [737, 320] width 236 height 19
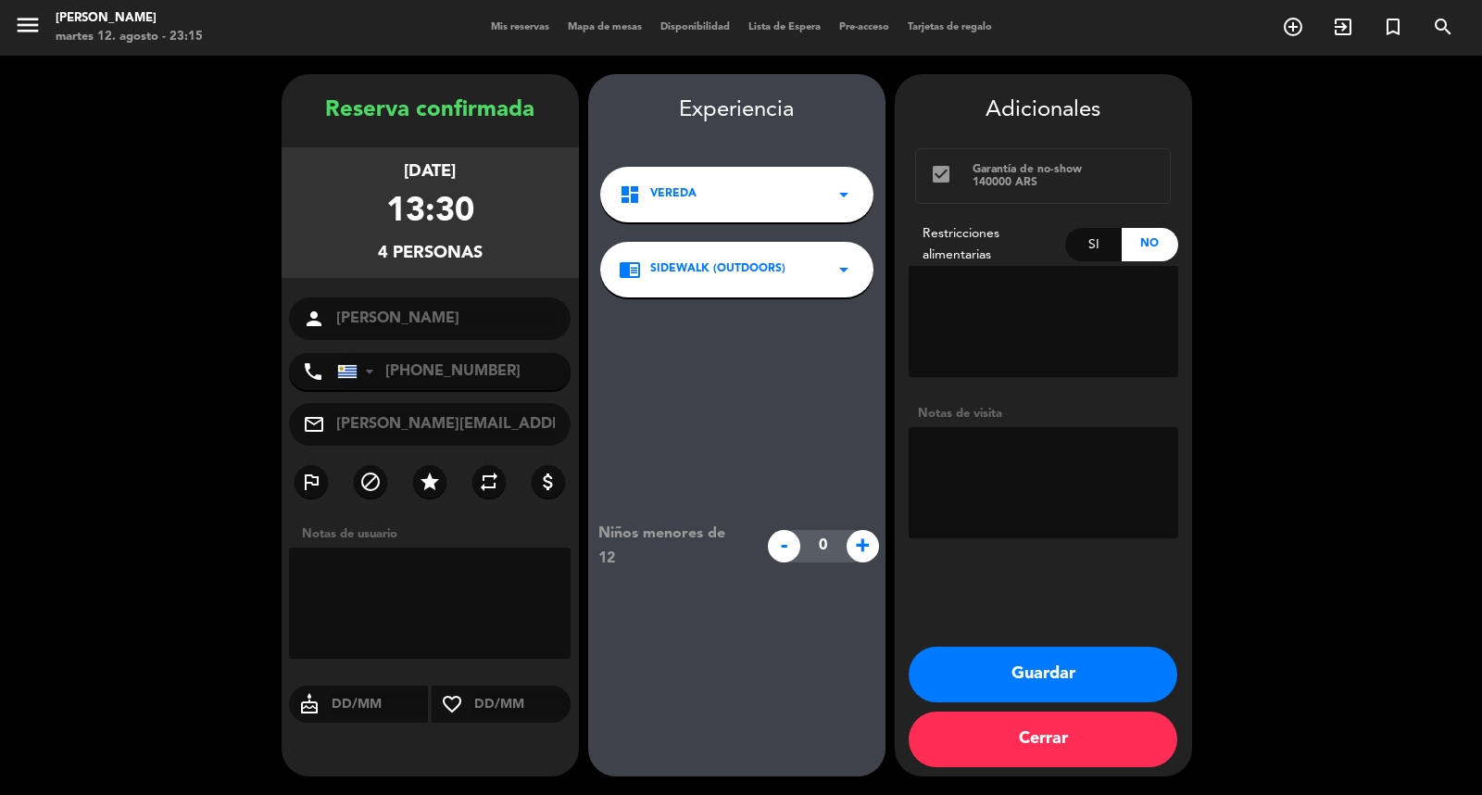
drag, startPoint x: 1016, startPoint y: 663, endPoint x: 1013, endPoint y: 392, distance: 271.5
click at [1015, 652] on button "Guardar" at bounding box center [1043, 675] width 269 height 56
